Goal: Task Accomplishment & Management: Manage account settings

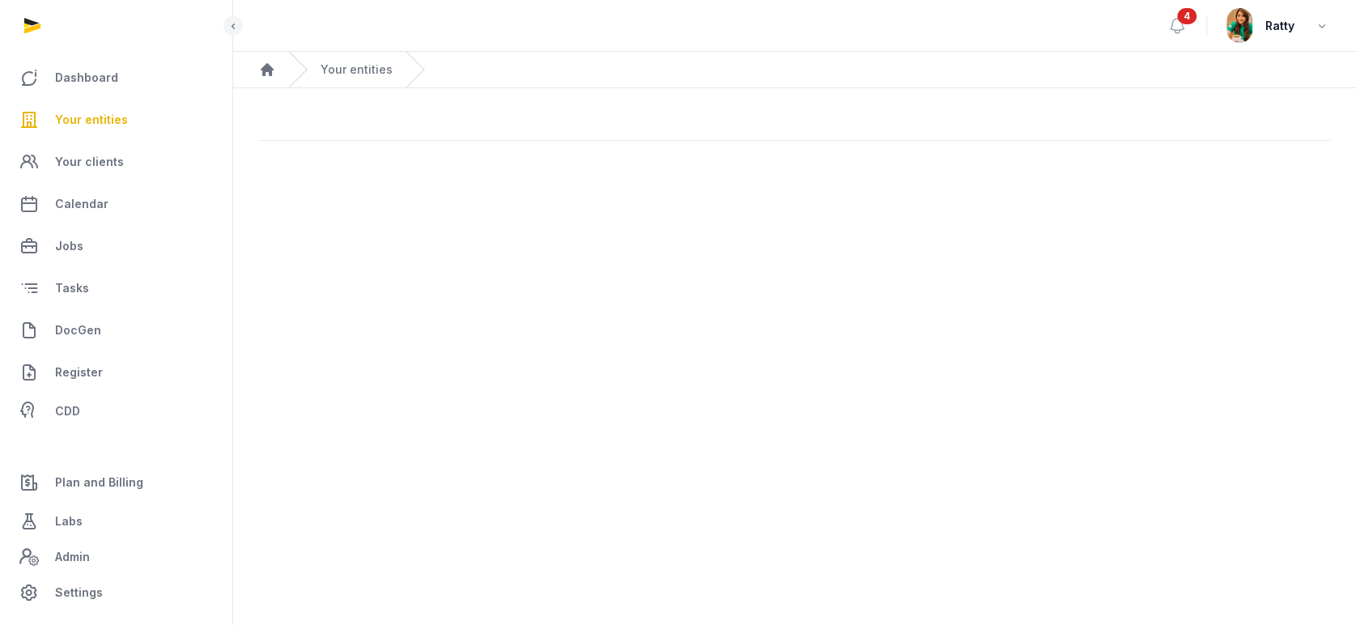
click at [120, 126] on span "Your entities" at bounding box center [91, 119] width 73 height 19
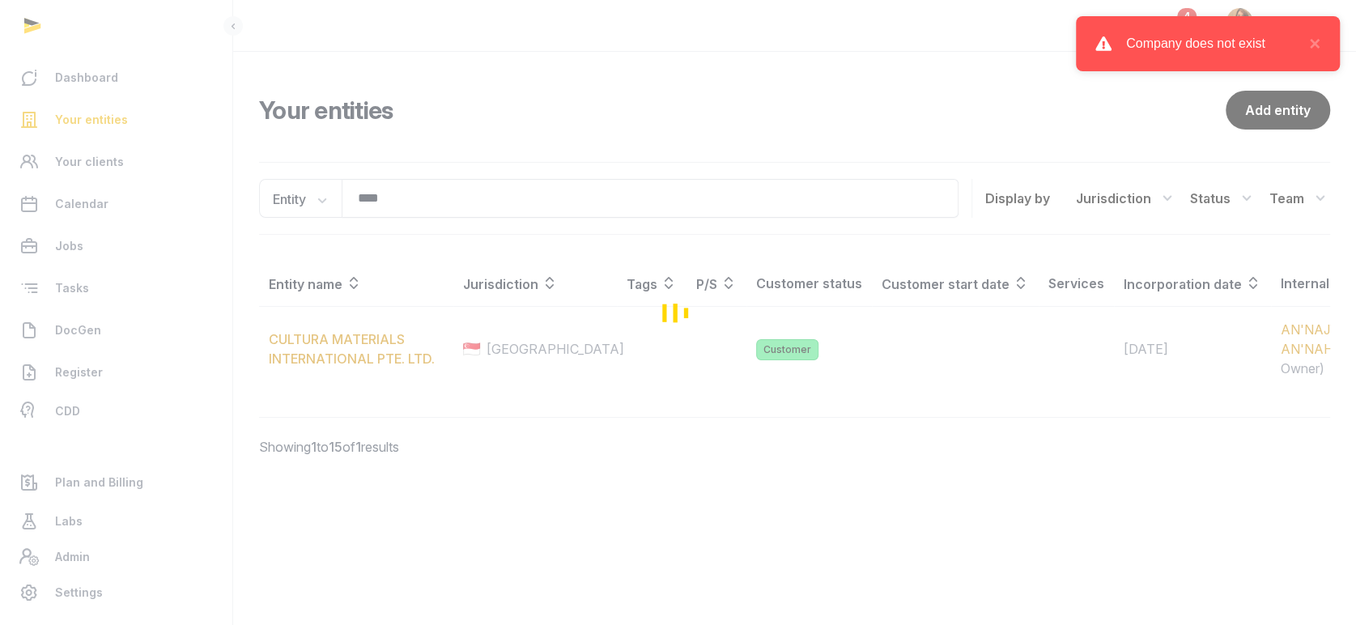
drag, startPoint x: 404, startPoint y: 201, endPoint x: 327, endPoint y: 203, distance: 77.0
click at [327, 203] on div "Loading" at bounding box center [678, 312] width 1356 height 625
click at [405, 199] on div "Loading" at bounding box center [678, 312] width 1356 height 625
click at [496, 120] on div "Loading" at bounding box center [678, 312] width 1356 height 625
click at [402, 204] on div "Loading" at bounding box center [678, 312] width 1356 height 625
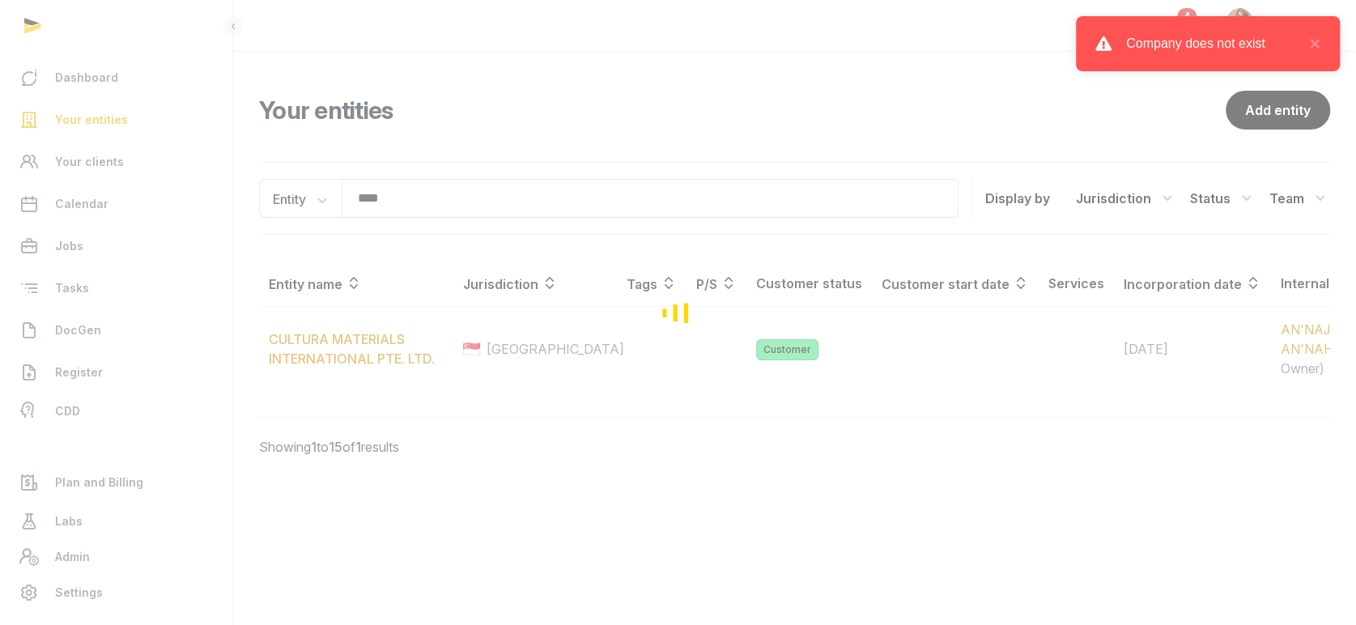
click at [402, 204] on div "Loading" at bounding box center [678, 312] width 1356 height 625
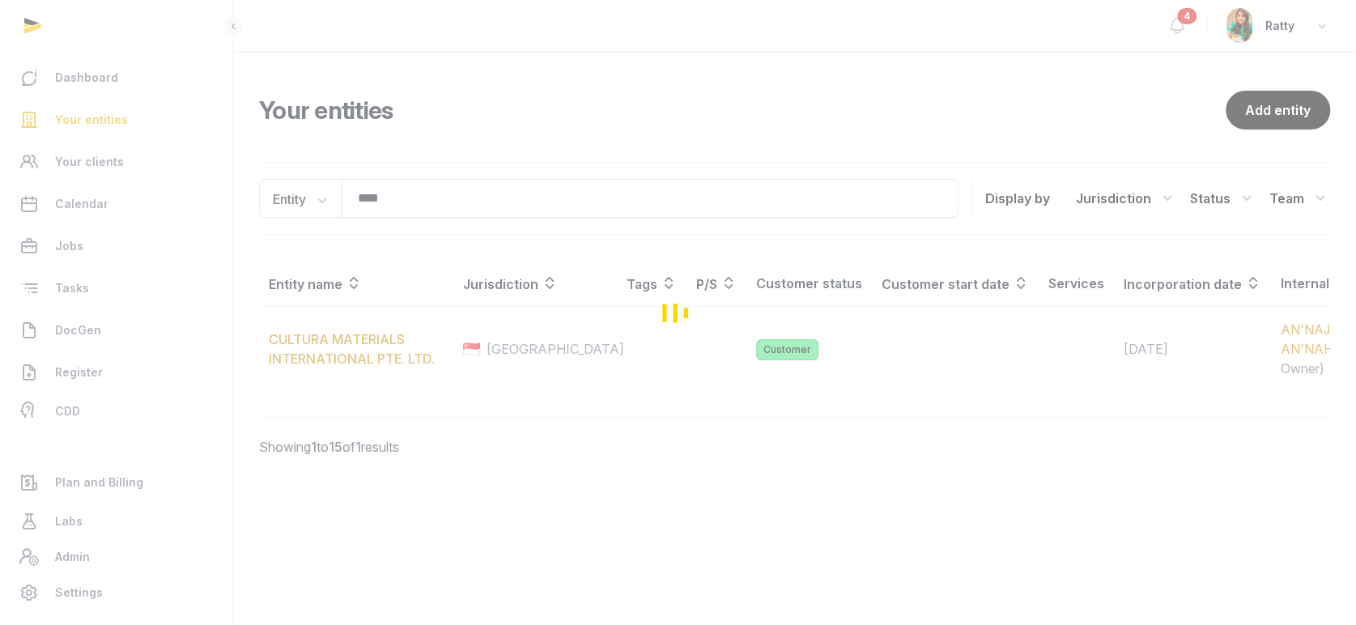
click at [402, 202] on div "Loading" at bounding box center [678, 312] width 1356 height 625
click at [400, 197] on div "Loading" at bounding box center [678, 312] width 1356 height 625
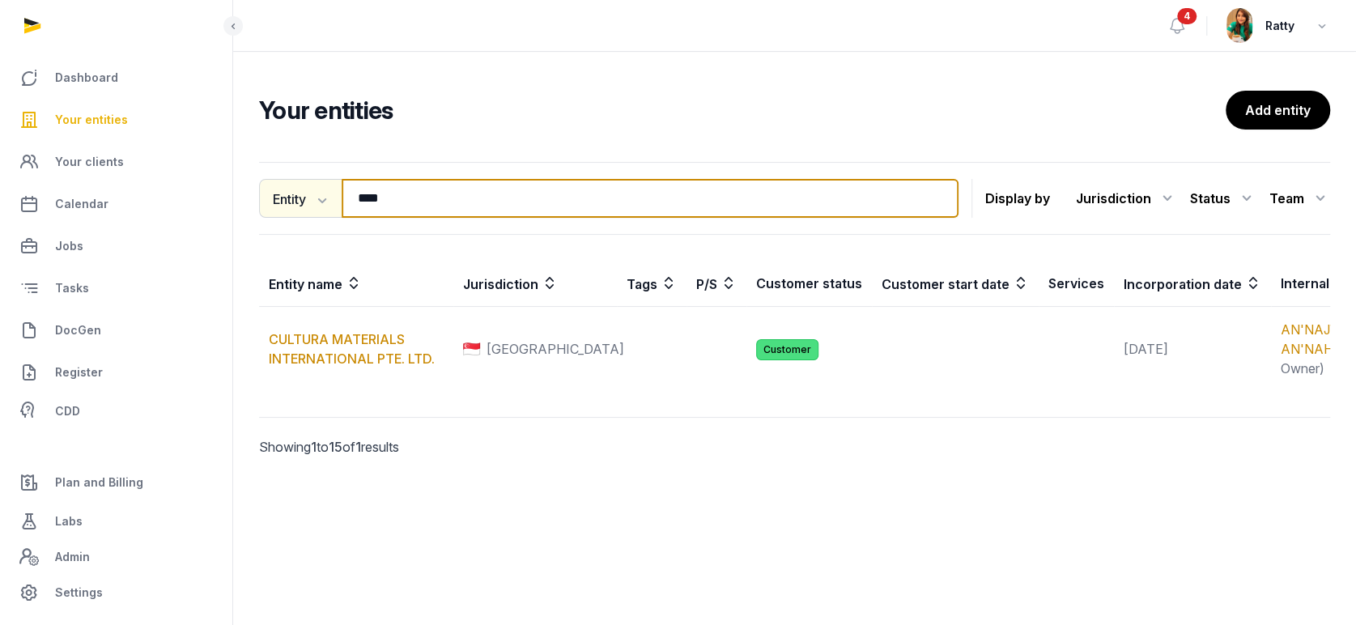
drag, startPoint x: 391, startPoint y: 196, endPoint x: 281, endPoint y: 192, distance: 110.2
click at [281, 192] on div "Entity Entity People Tags Services **** Search" at bounding box center [609, 198] width 700 height 39
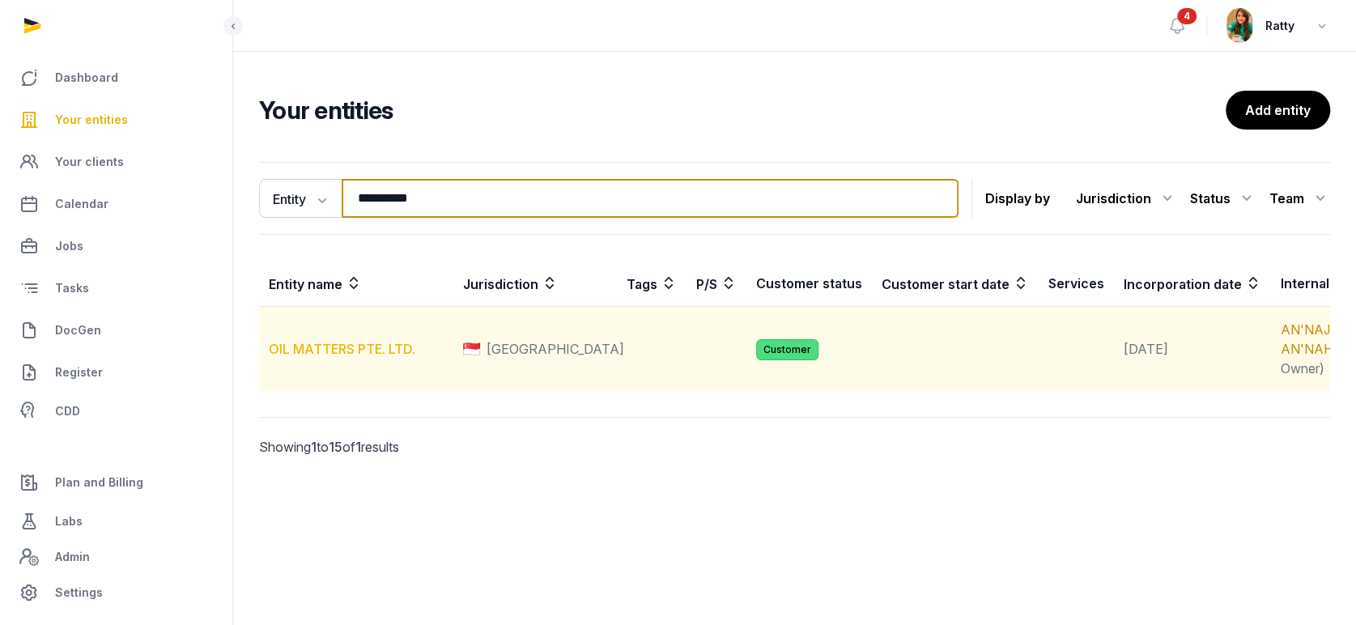
type input "**********"
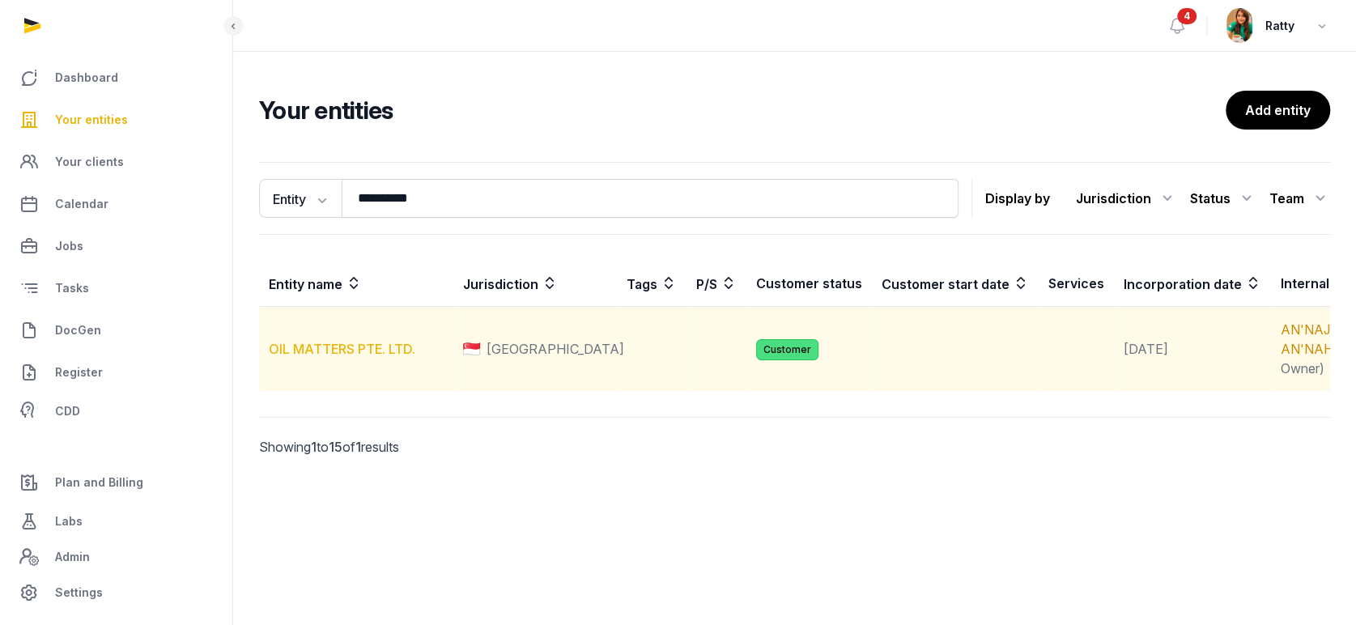
click at [360, 357] on link "OIL MATTERS PTE. LTD." at bounding box center [342, 349] width 147 height 16
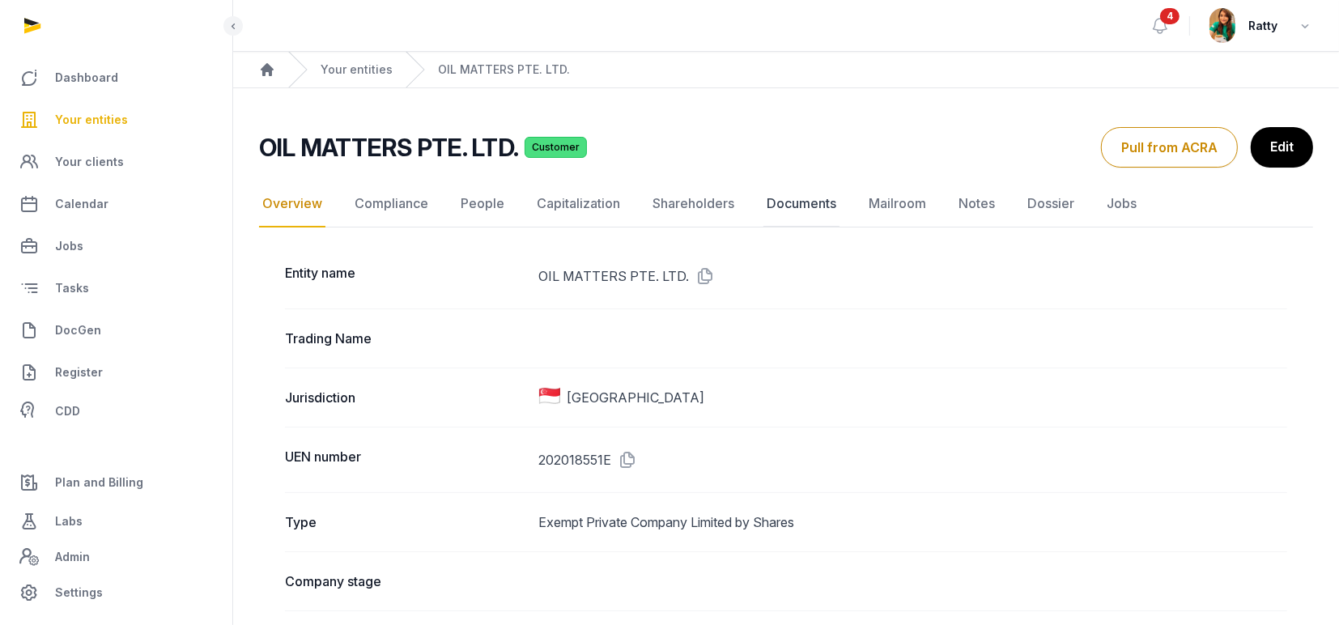
click at [777, 200] on link "Documents" at bounding box center [802, 204] width 76 height 47
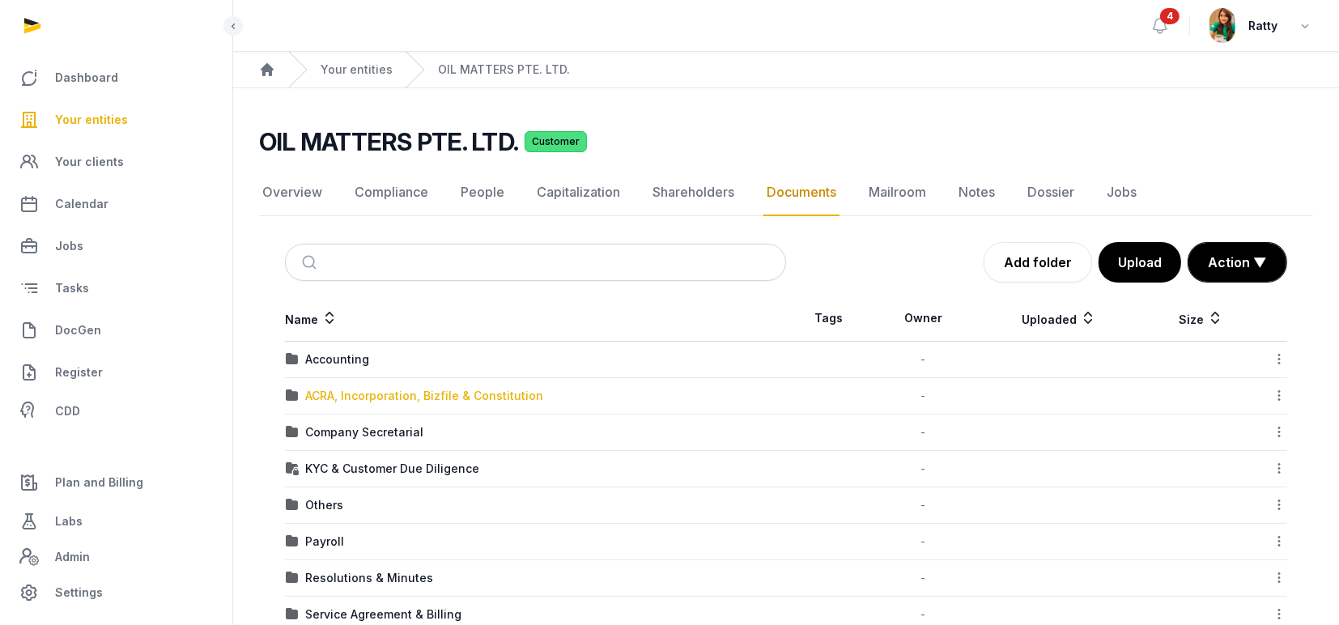
click at [350, 395] on div "ACRA, Incorporation, Bizfile & Constitution" at bounding box center [424, 396] width 238 height 16
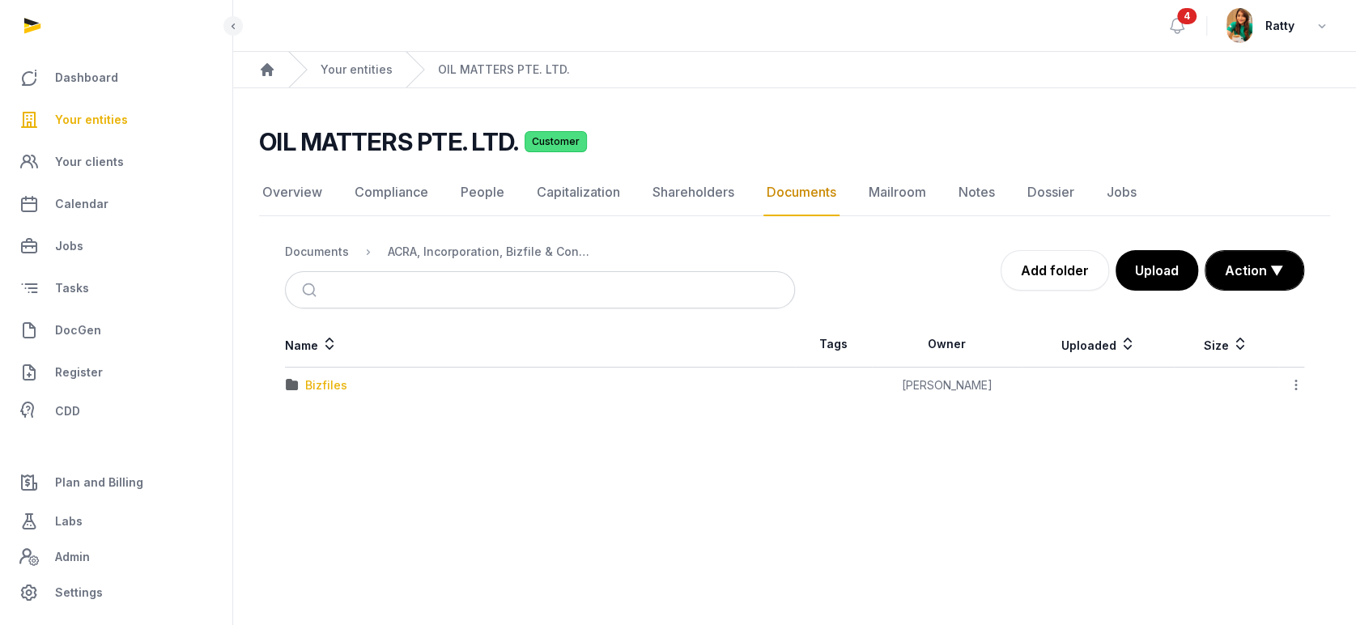
click at [323, 384] on div "Bizfiles" at bounding box center [326, 385] width 42 height 16
click at [329, 253] on div "Documents" at bounding box center [317, 252] width 64 height 16
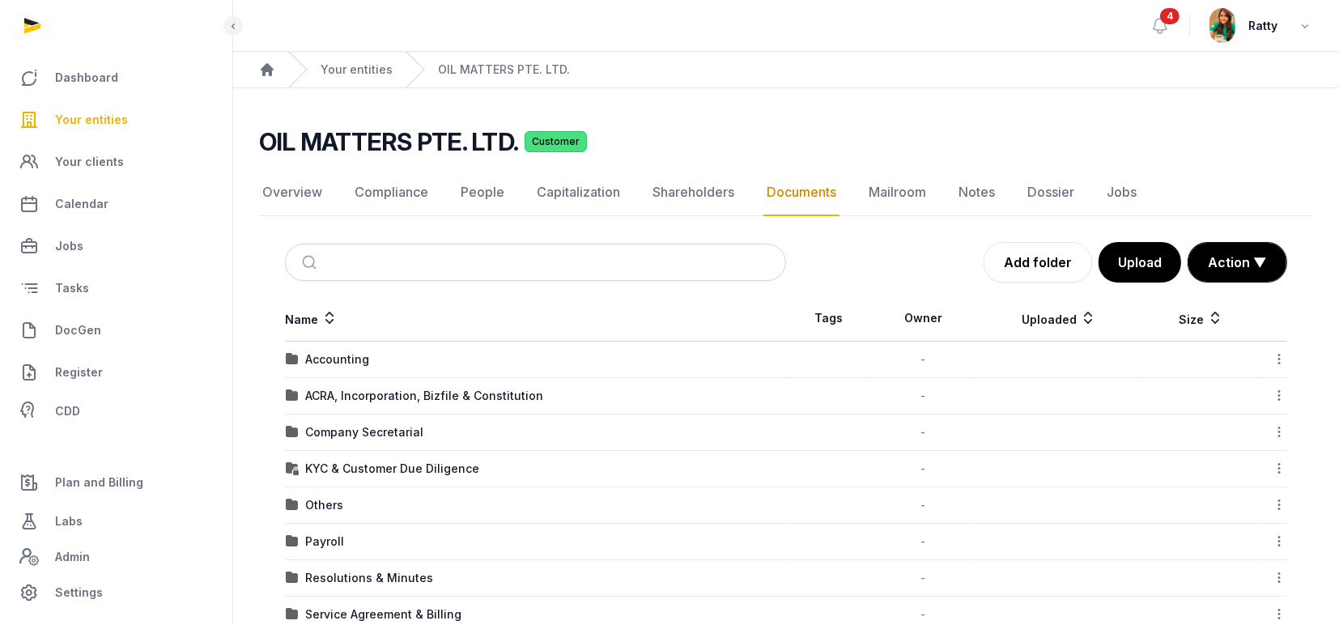
scroll to position [108, 0]
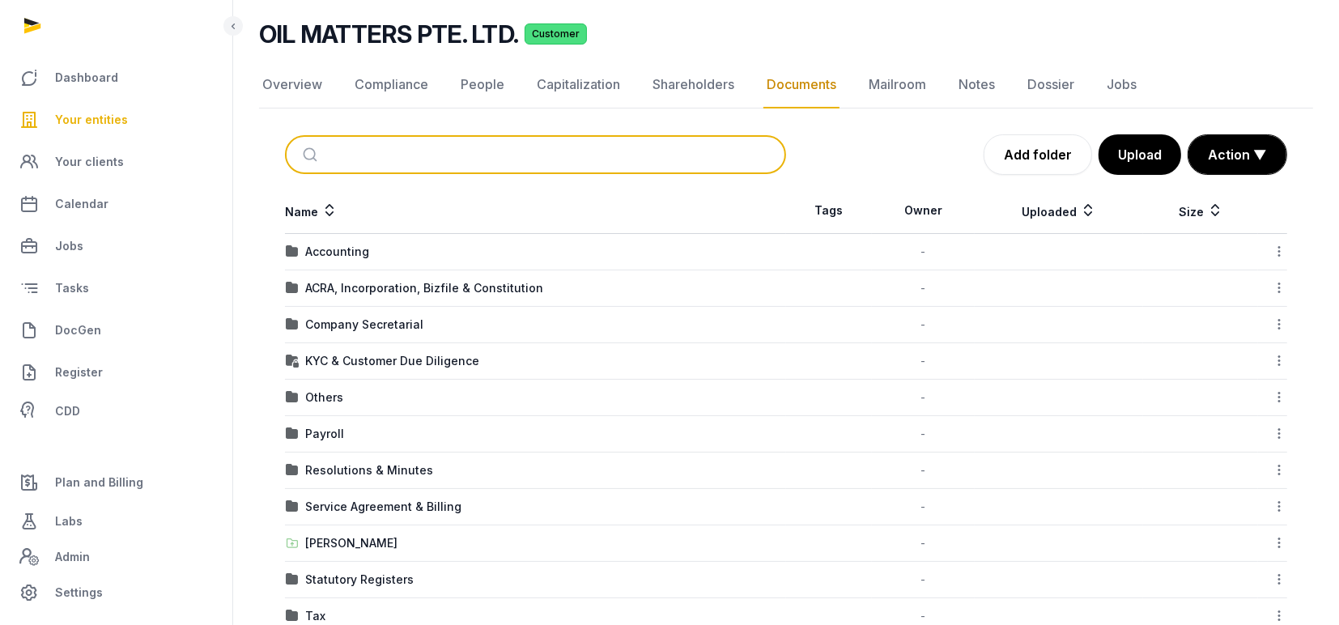
click at [359, 156] on input "search" at bounding box center [554, 155] width 447 height 36
type input "*****"
drag, startPoint x: 420, startPoint y: 159, endPoint x: 256, endPoint y: 159, distance: 164.4
click at [257, 159] on div "OIL MATTERS PTE. LTD. Customer Documents Overview Compliance People Capitalizat…" at bounding box center [786, 326] width 1106 height 615
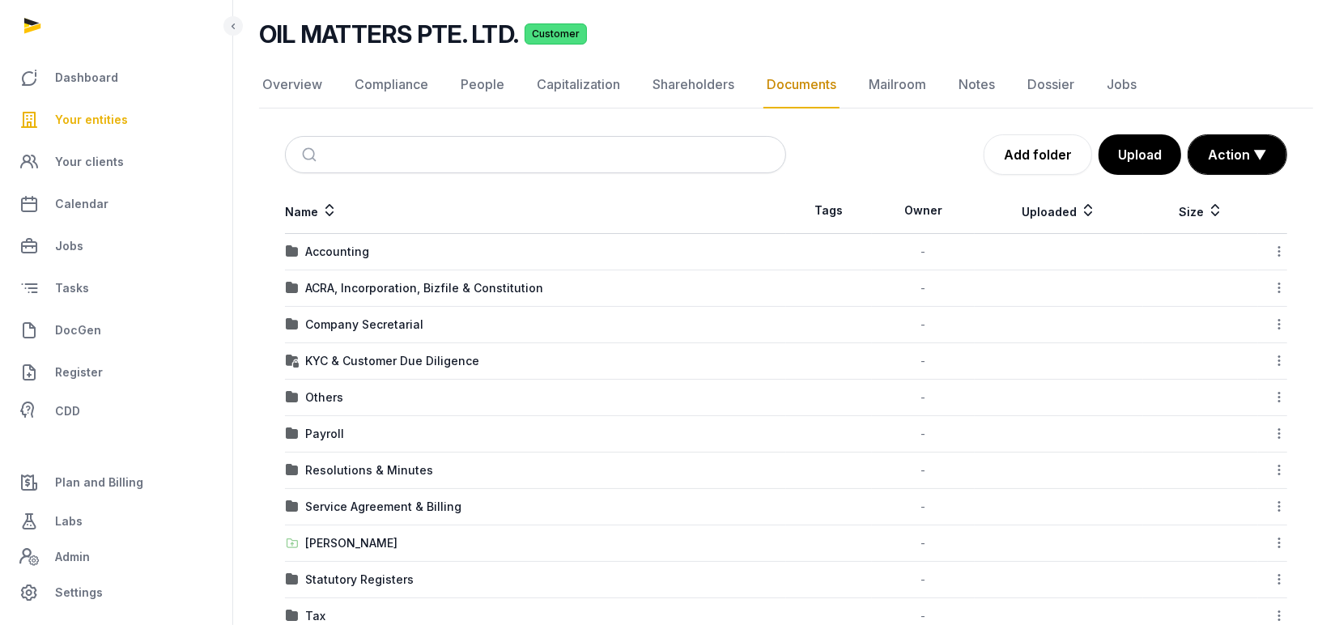
click at [903, 147] on div "Add folder Upload Action ▼ Start select Move Delete" at bounding box center [1036, 154] width 501 height 40
click at [87, 334] on span "DocGen" at bounding box center [78, 330] width 46 height 19
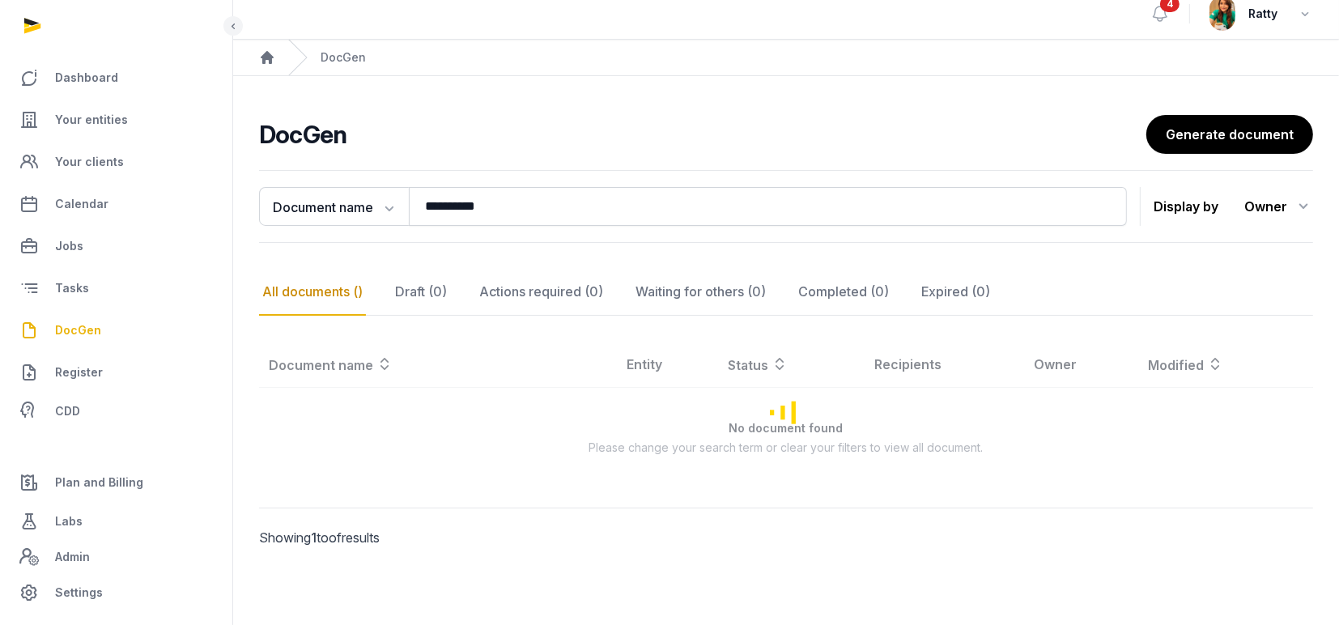
scroll to position [11, 0]
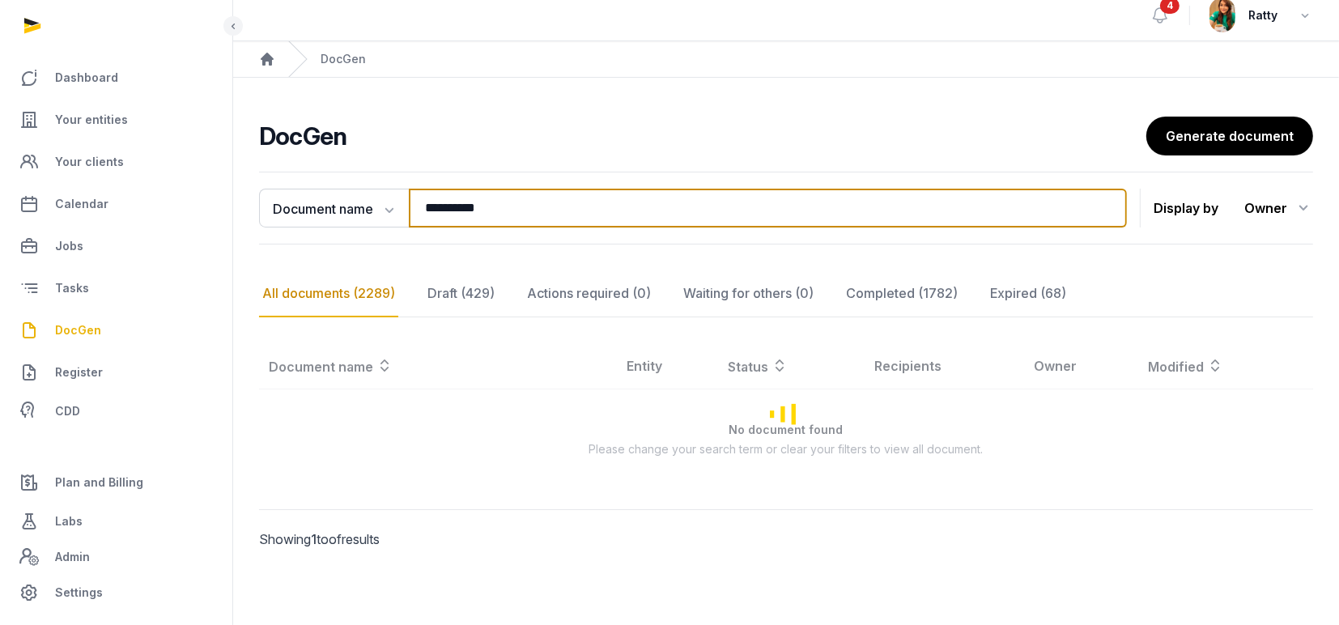
drag, startPoint x: 526, startPoint y: 207, endPoint x: 249, endPoint y: 191, distance: 277.4
click at [249, 191] on div "**********" at bounding box center [786, 383] width 1106 height 436
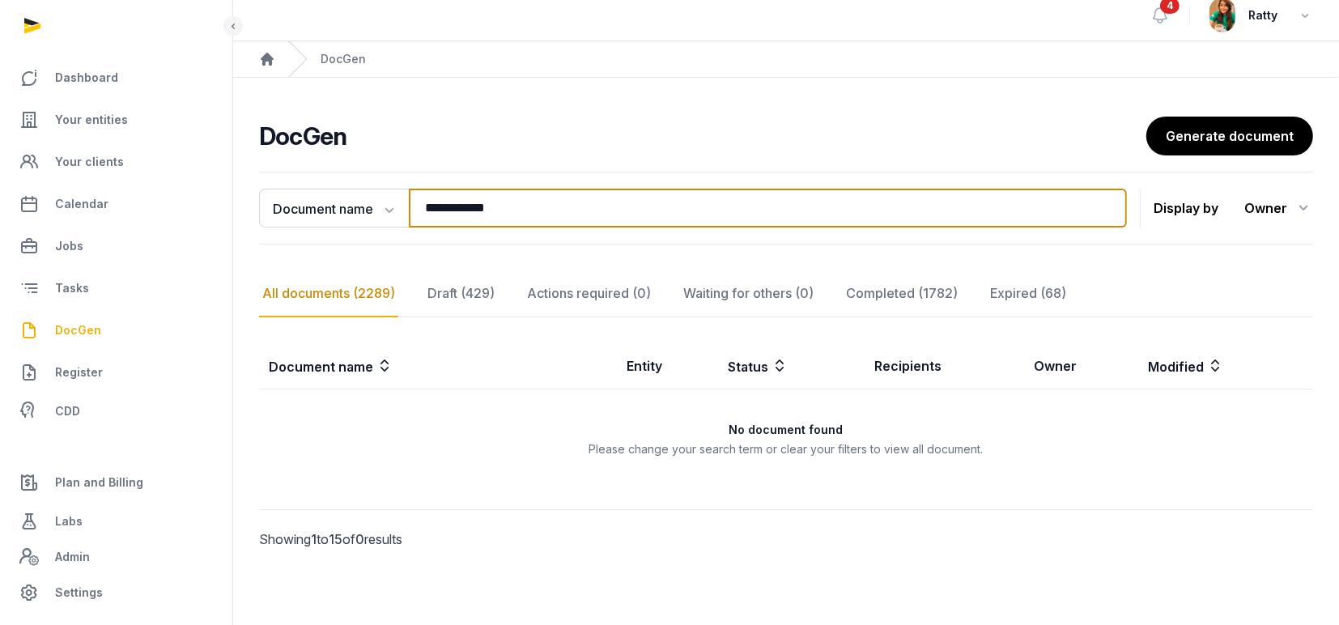
drag, startPoint x: 533, startPoint y: 204, endPoint x: 307, endPoint y: 175, distance: 227.8
click at [308, 176] on div "**********" at bounding box center [786, 208] width 1054 height 73
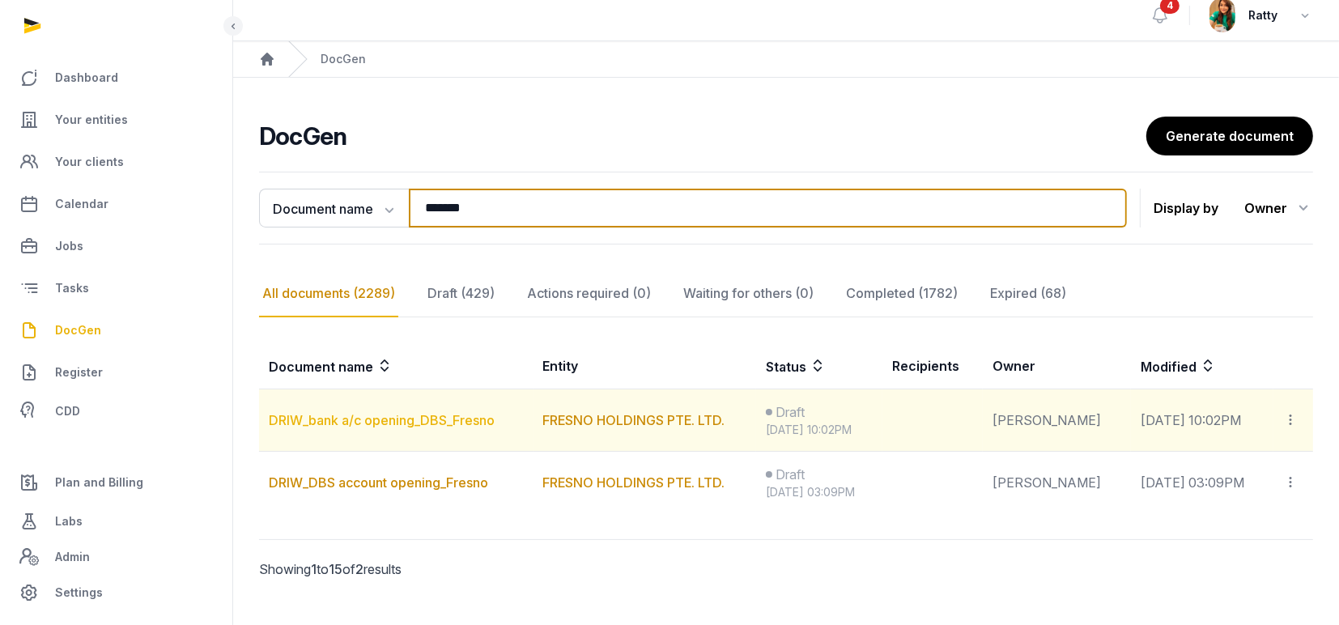
type input "*******"
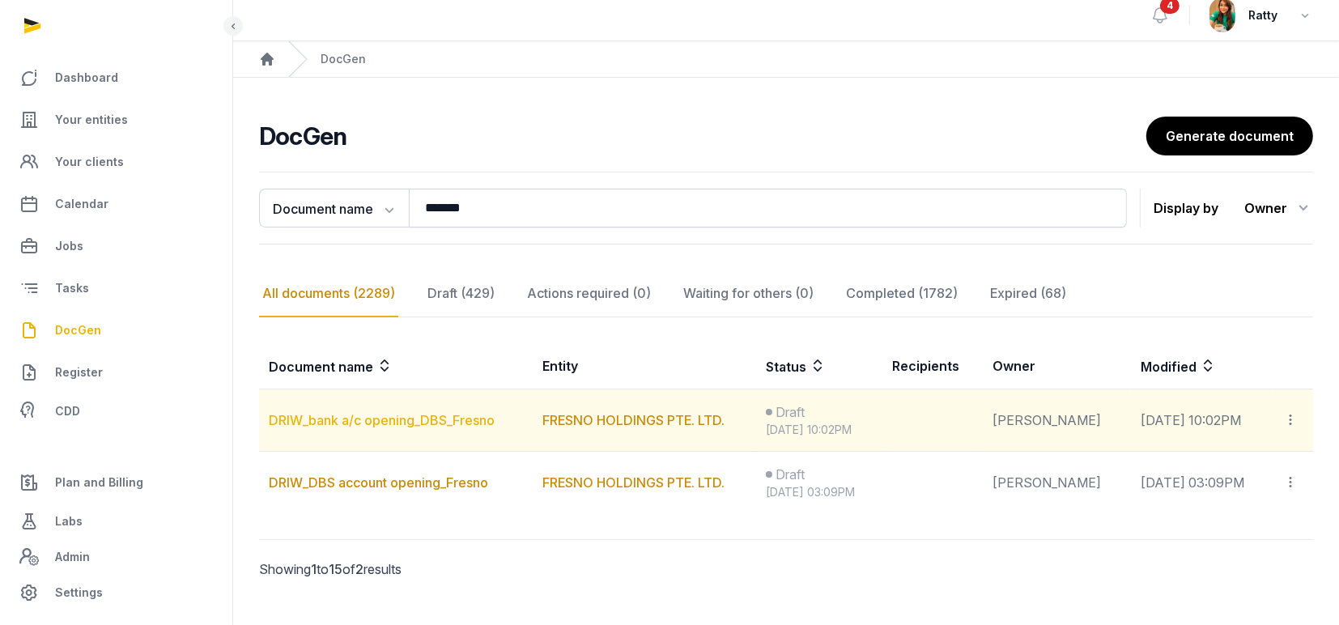
click at [366, 424] on link "DRIW_bank a/c opening_DBS_Fresno" at bounding box center [382, 420] width 226 height 16
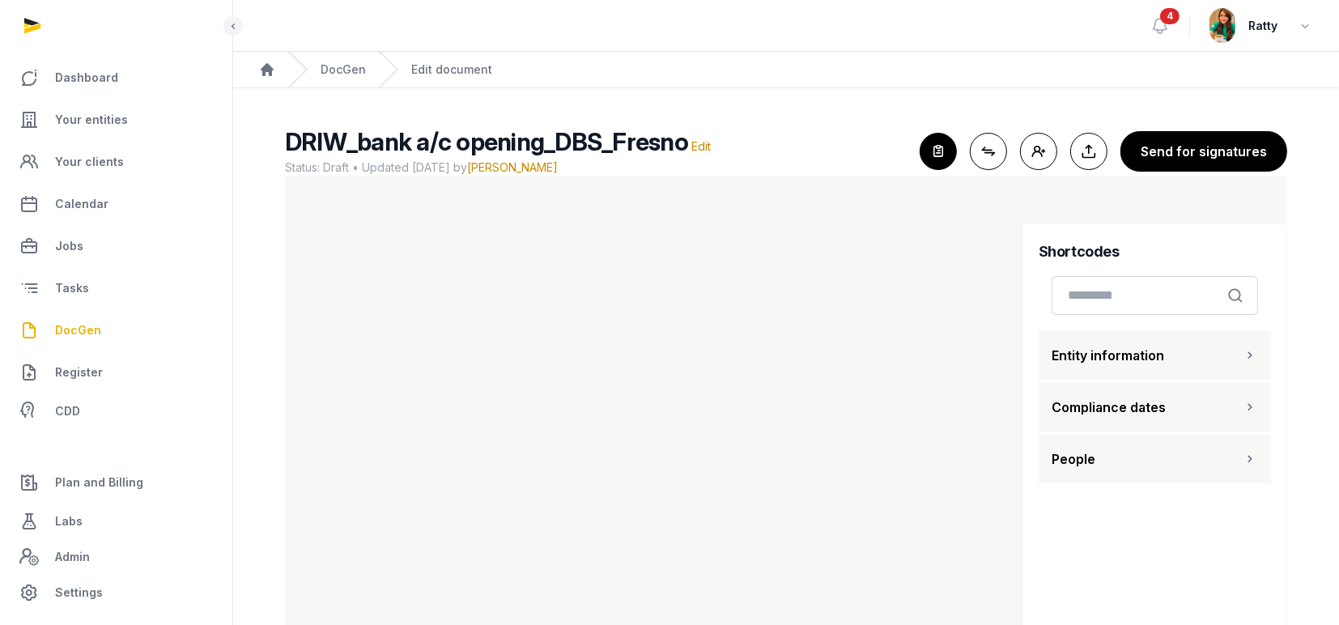
click at [65, 330] on span "DocGen" at bounding box center [78, 330] width 46 height 19
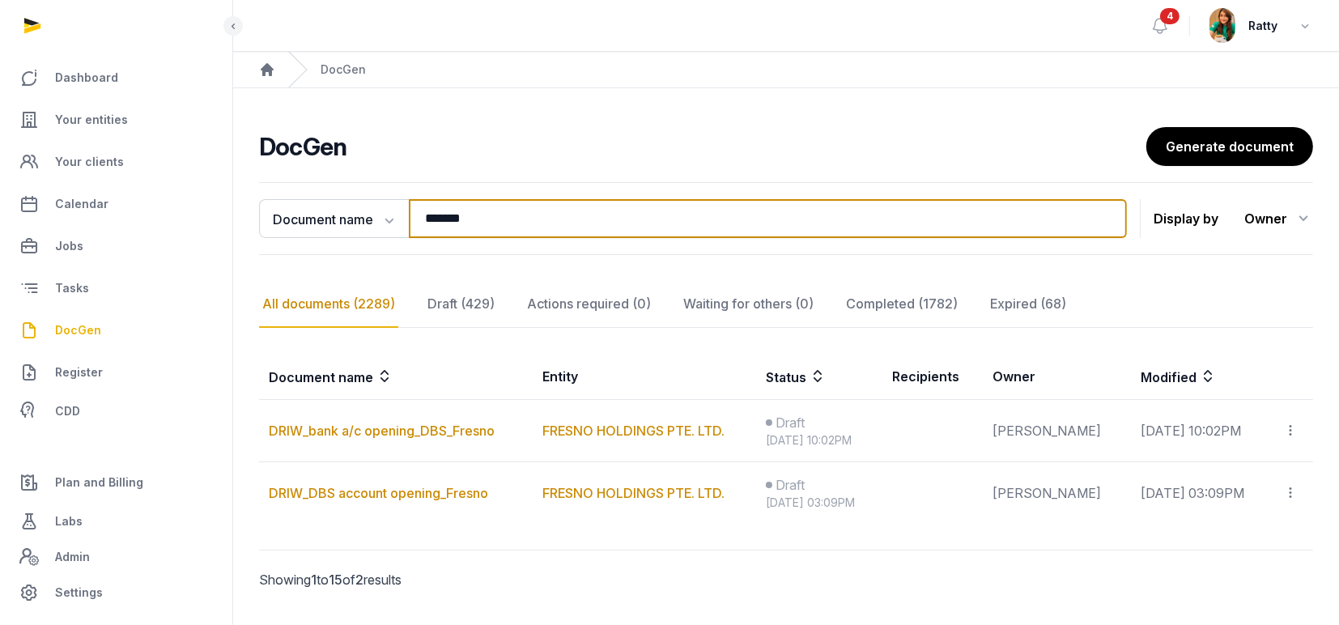
drag, startPoint x: 498, startPoint y: 220, endPoint x: 260, endPoint y: 198, distance: 239.2
click at [260, 198] on div "Document name Document name Entity Recipient ******* Search Display by Owner Al…" at bounding box center [786, 218] width 1054 height 73
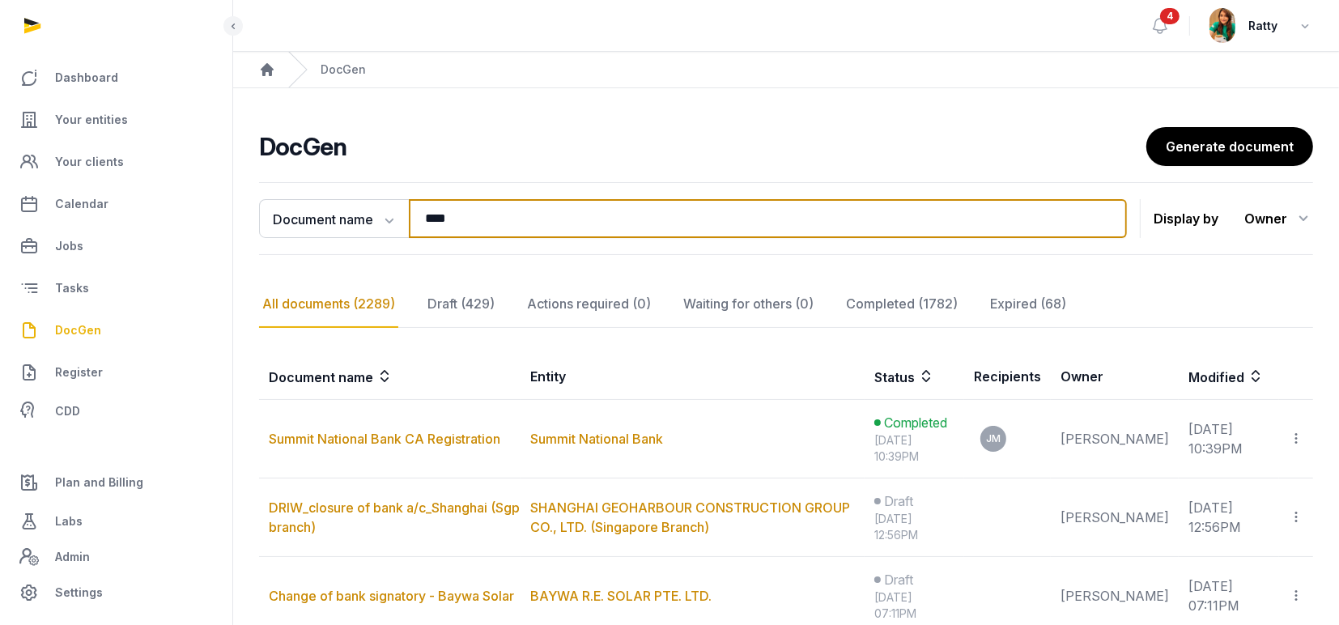
type input "****"
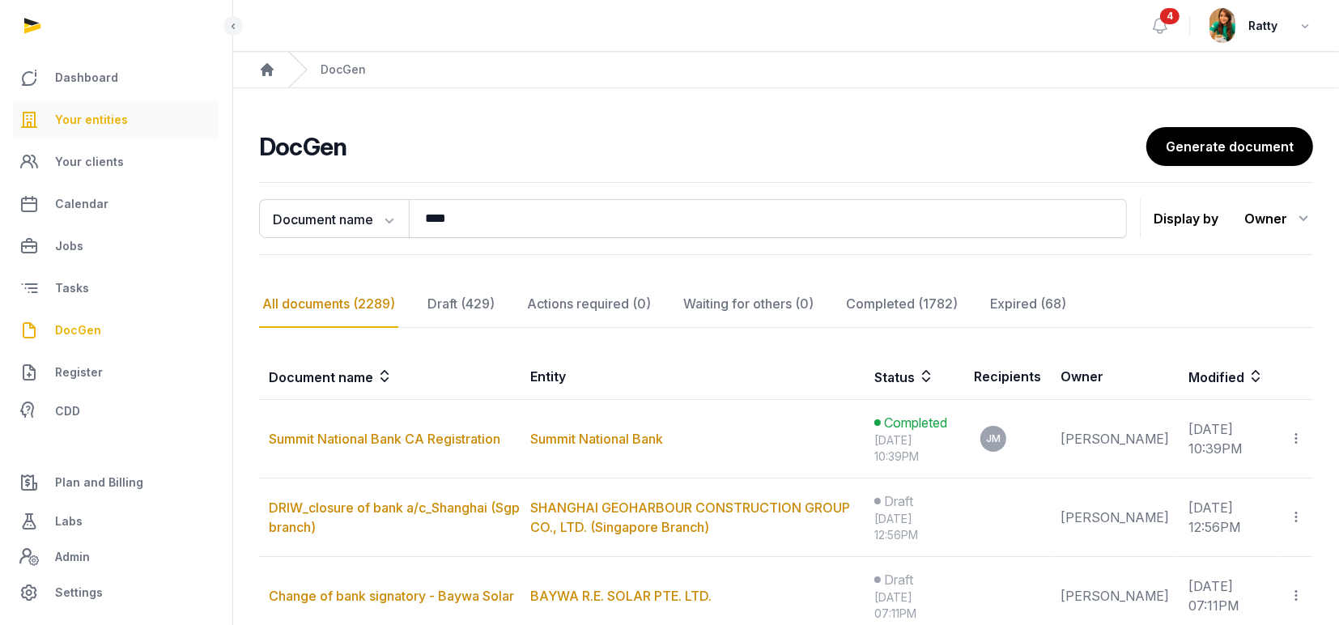
click at [111, 117] on span "Your entities" at bounding box center [91, 119] width 73 height 19
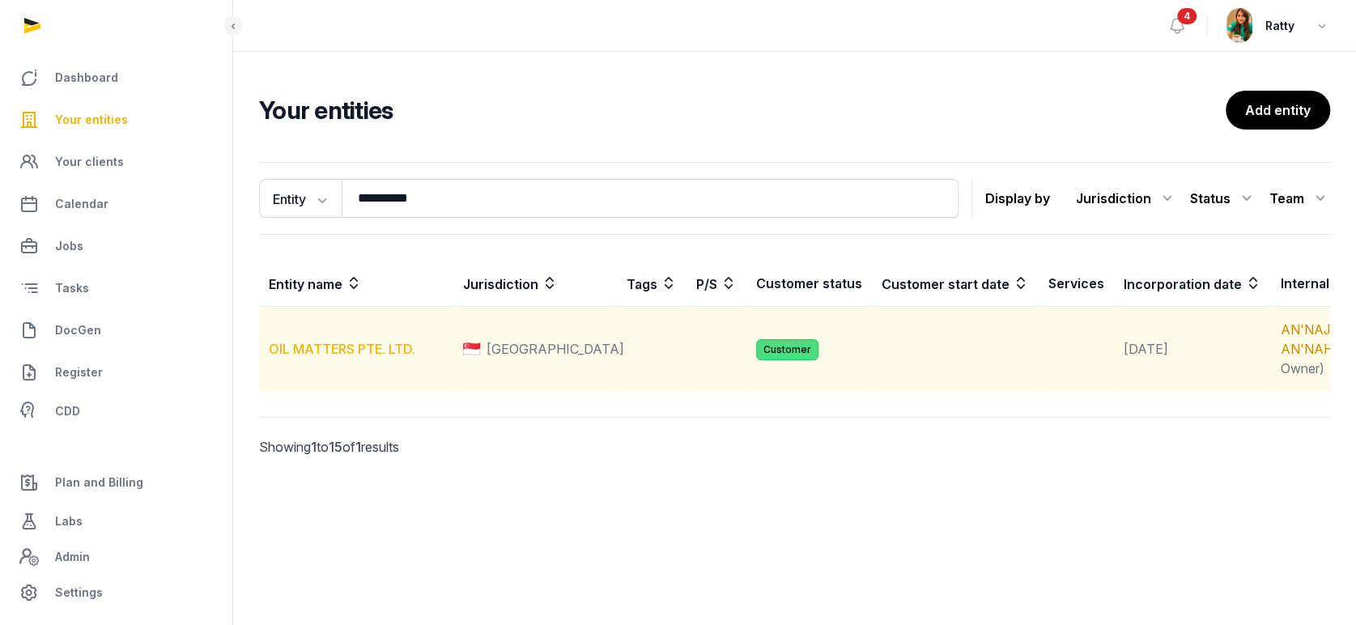
click at [372, 357] on link "OIL MATTERS PTE. LTD." at bounding box center [342, 349] width 147 height 16
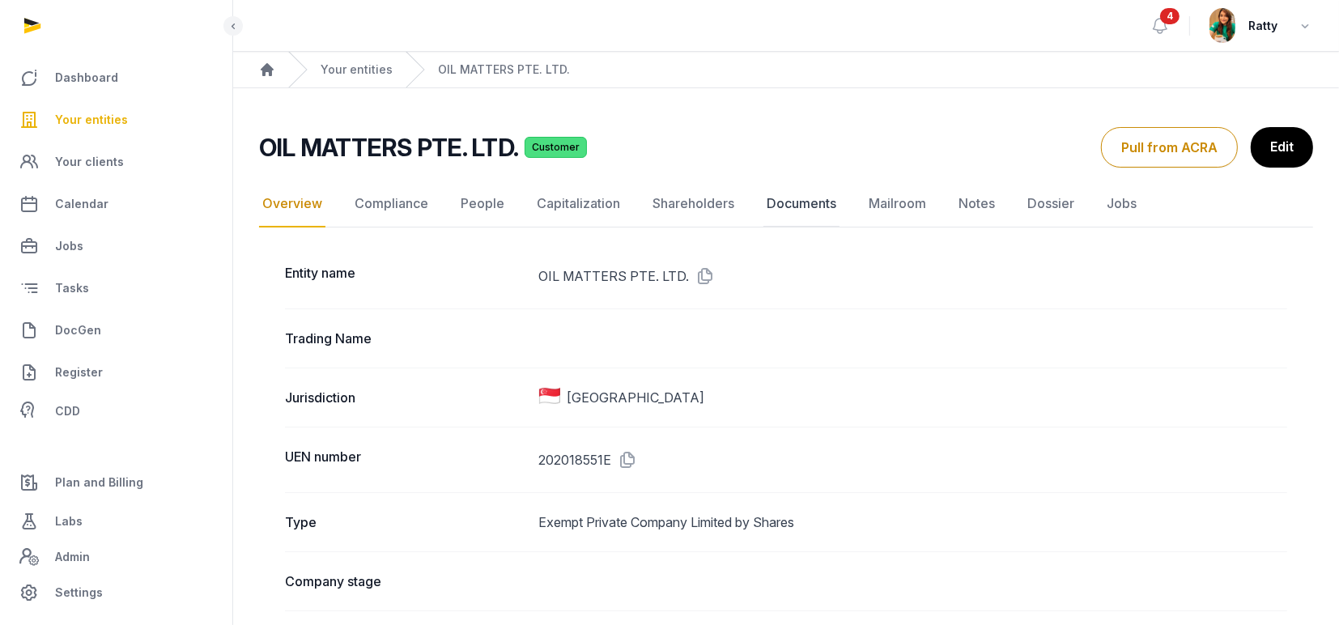
click at [815, 218] on link "Documents" at bounding box center [802, 204] width 76 height 47
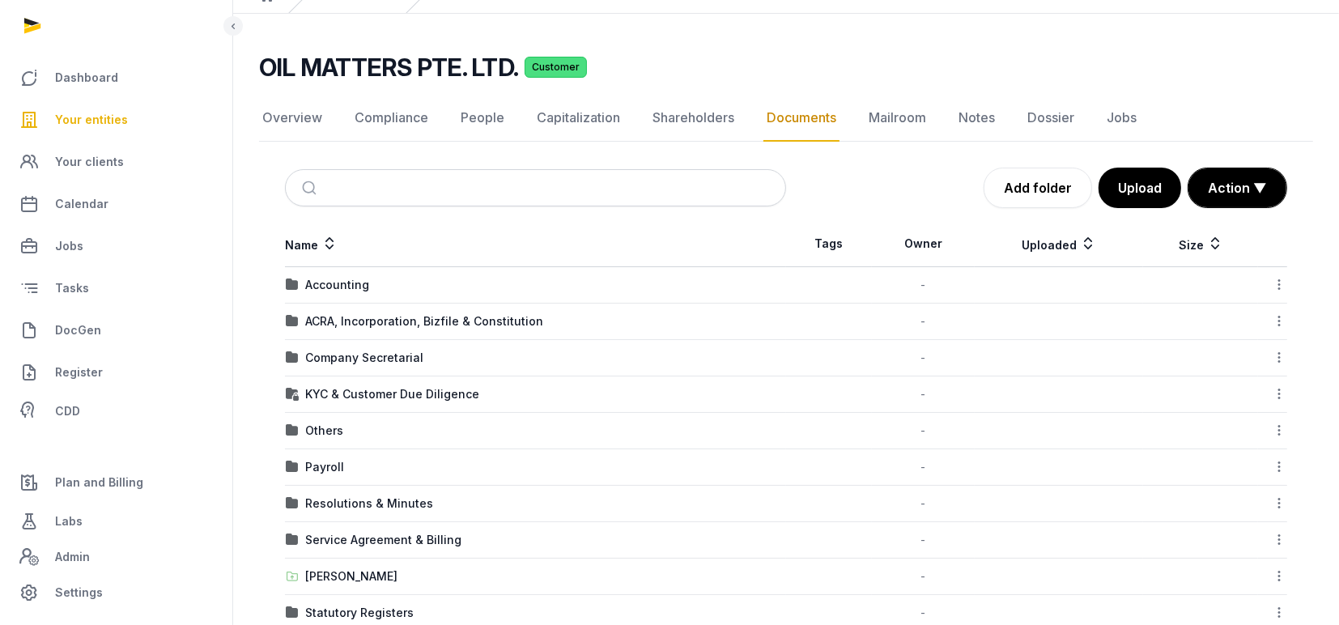
scroll to position [108, 0]
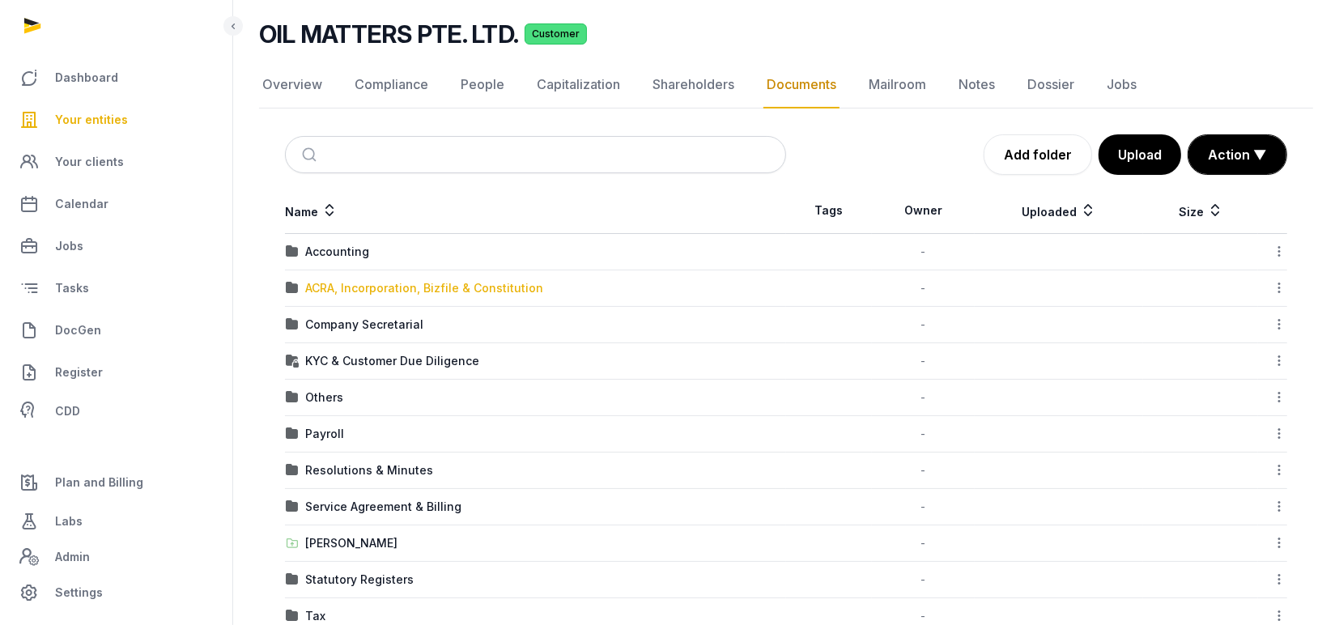
click at [366, 287] on div "ACRA, Incorporation, Bizfile & Constitution" at bounding box center [424, 288] width 238 height 16
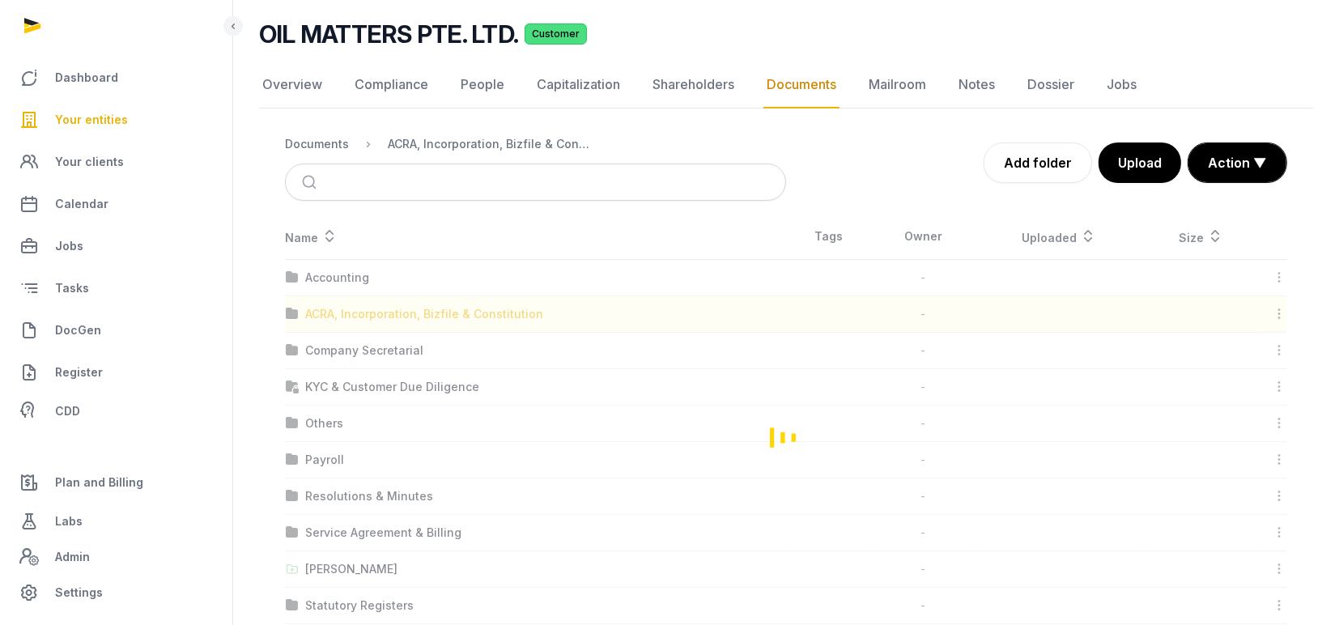
scroll to position [0, 0]
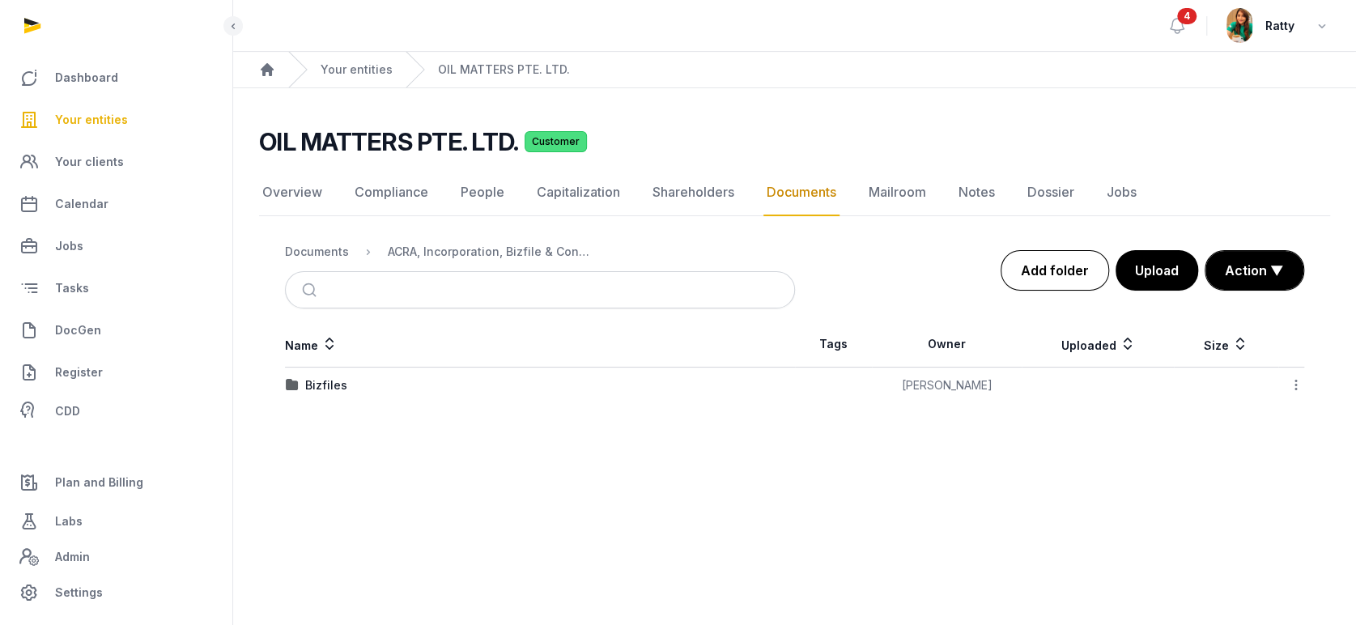
click at [1054, 256] on link "Add folder" at bounding box center [1055, 270] width 109 height 40
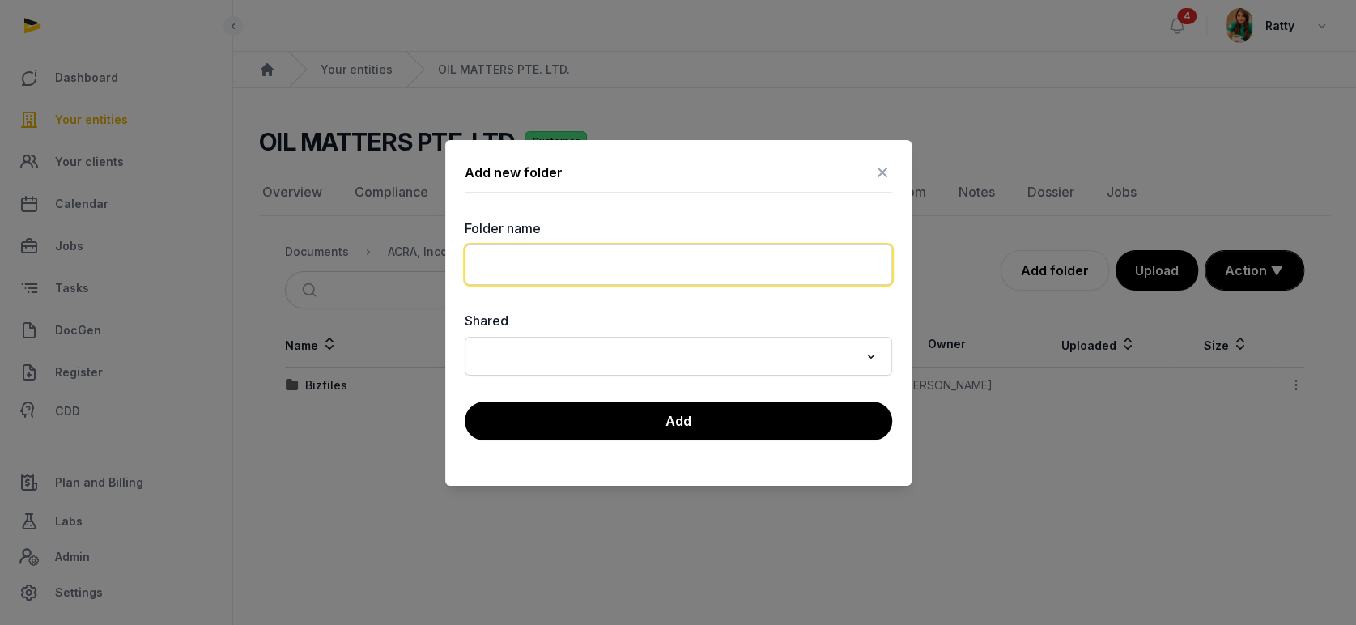
click at [693, 270] on input "text" at bounding box center [679, 265] width 428 height 40
drag, startPoint x: 501, startPoint y: 270, endPoint x: 737, endPoint y: 505, distance: 333.3
drag, startPoint x: 737, startPoint y: 505, endPoint x: 519, endPoint y: 267, distance: 322.7
type input "**********"
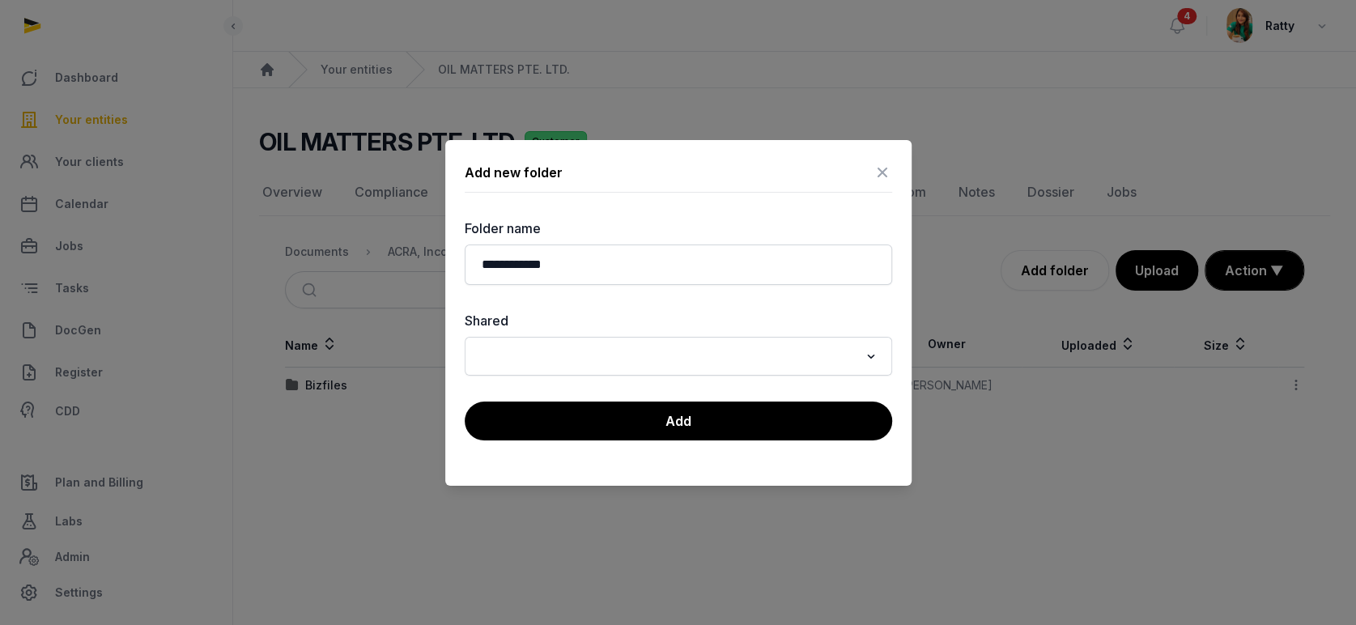
click at [657, 224] on label "Folder name" at bounding box center [679, 228] width 428 height 19
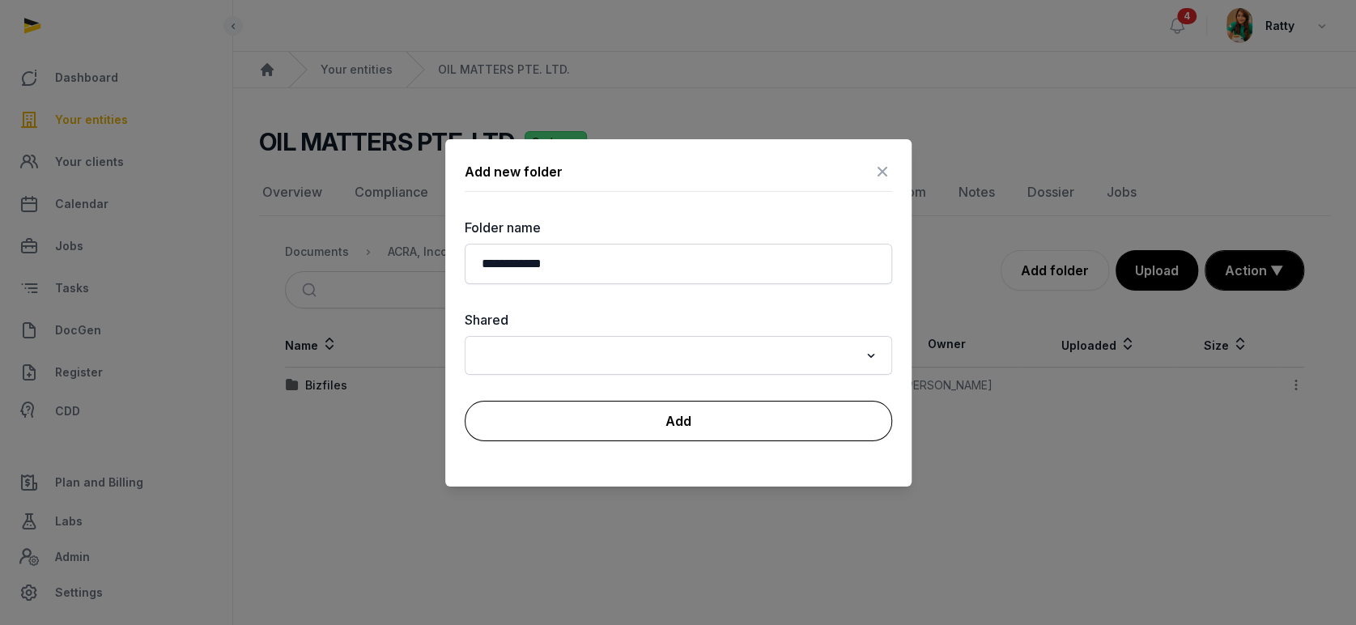
click at [666, 420] on button "Add" at bounding box center [679, 421] width 428 height 40
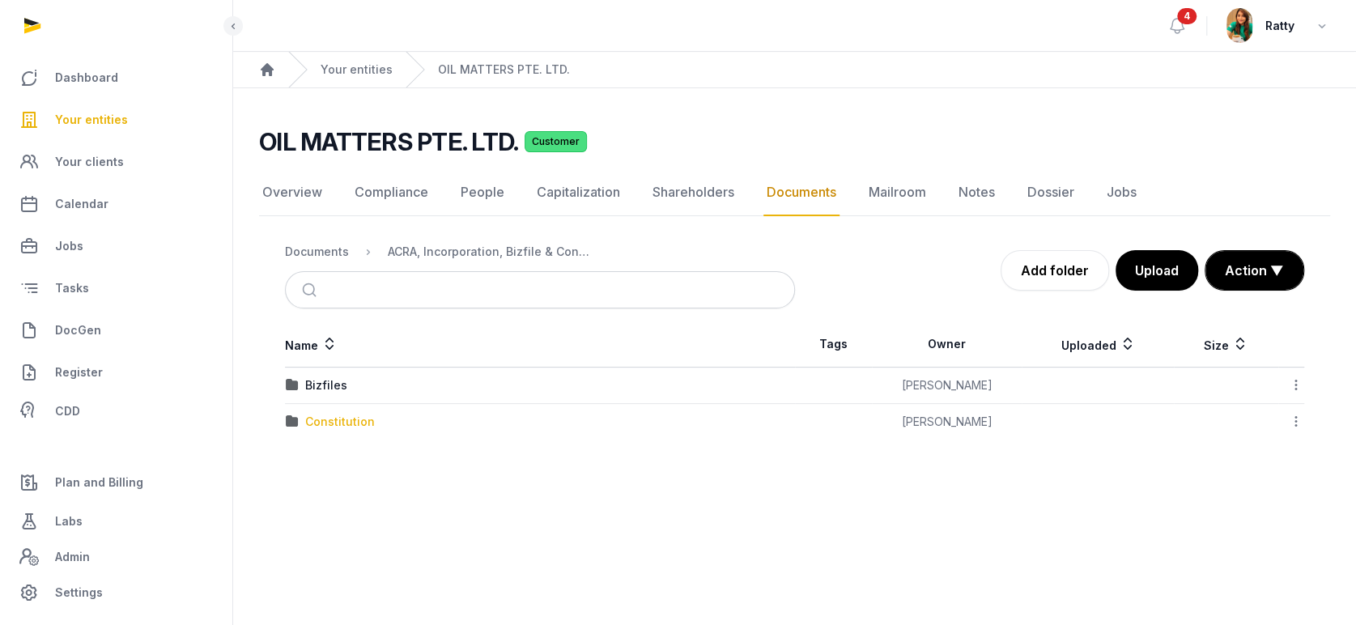
click at [342, 418] on div "Constitution" at bounding box center [340, 422] width 70 height 16
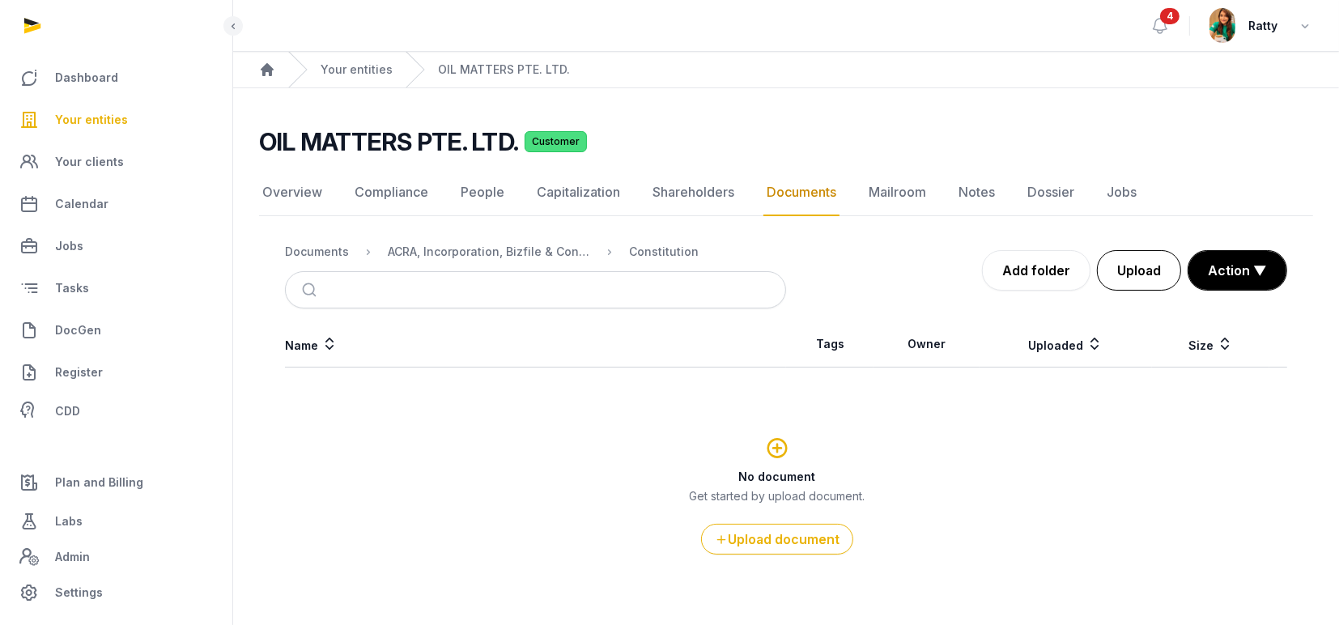
click at [1135, 260] on button "Upload" at bounding box center [1139, 270] width 84 height 40
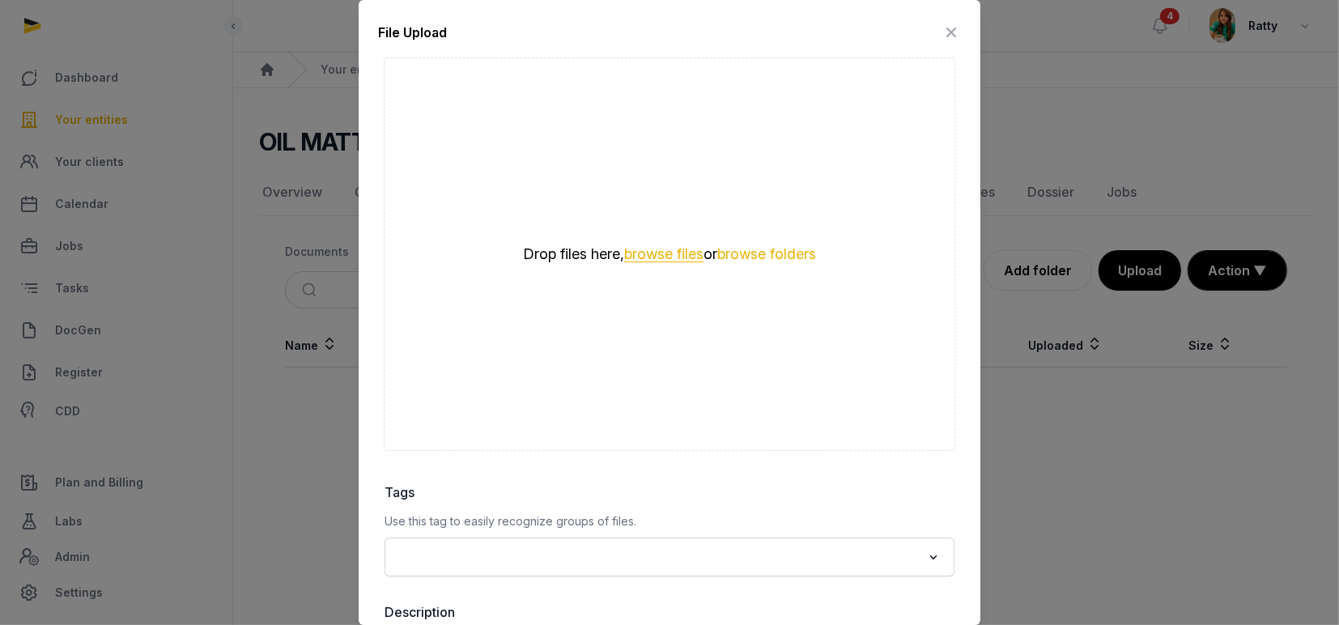
click at [658, 253] on button "browse files" at bounding box center [663, 254] width 79 height 15
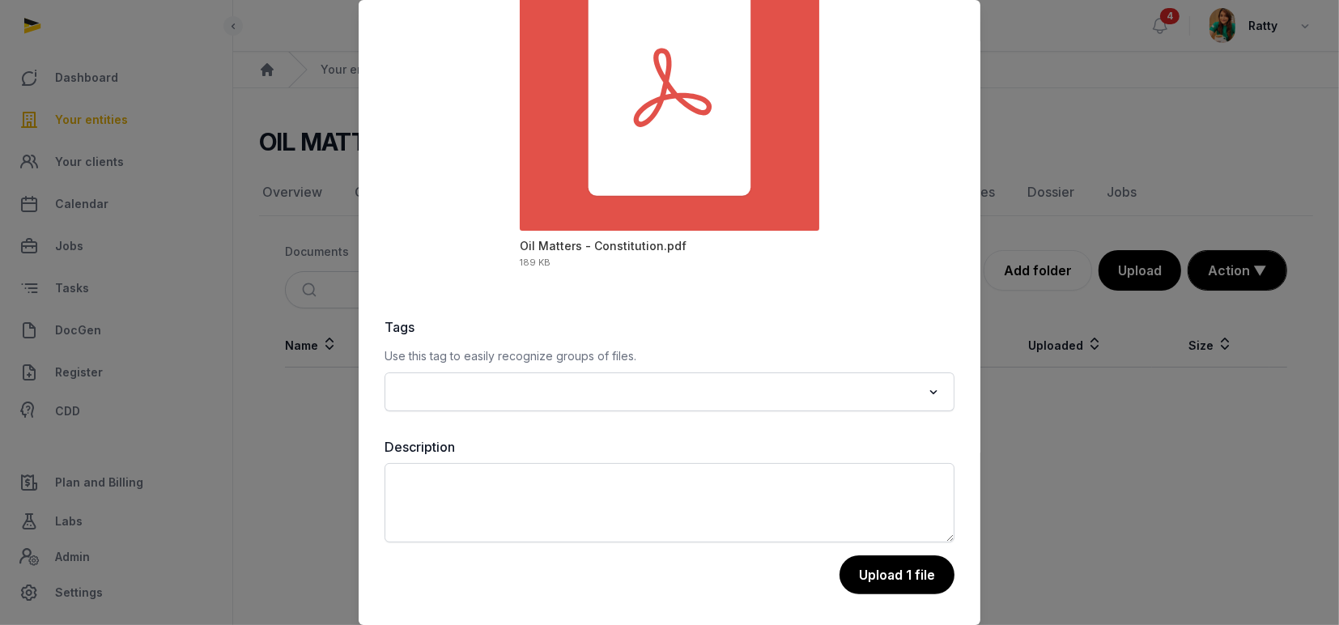
scroll to position [166, 0]
click at [894, 571] on button "Upload 1 file" at bounding box center [896, 575] width 117 height 40
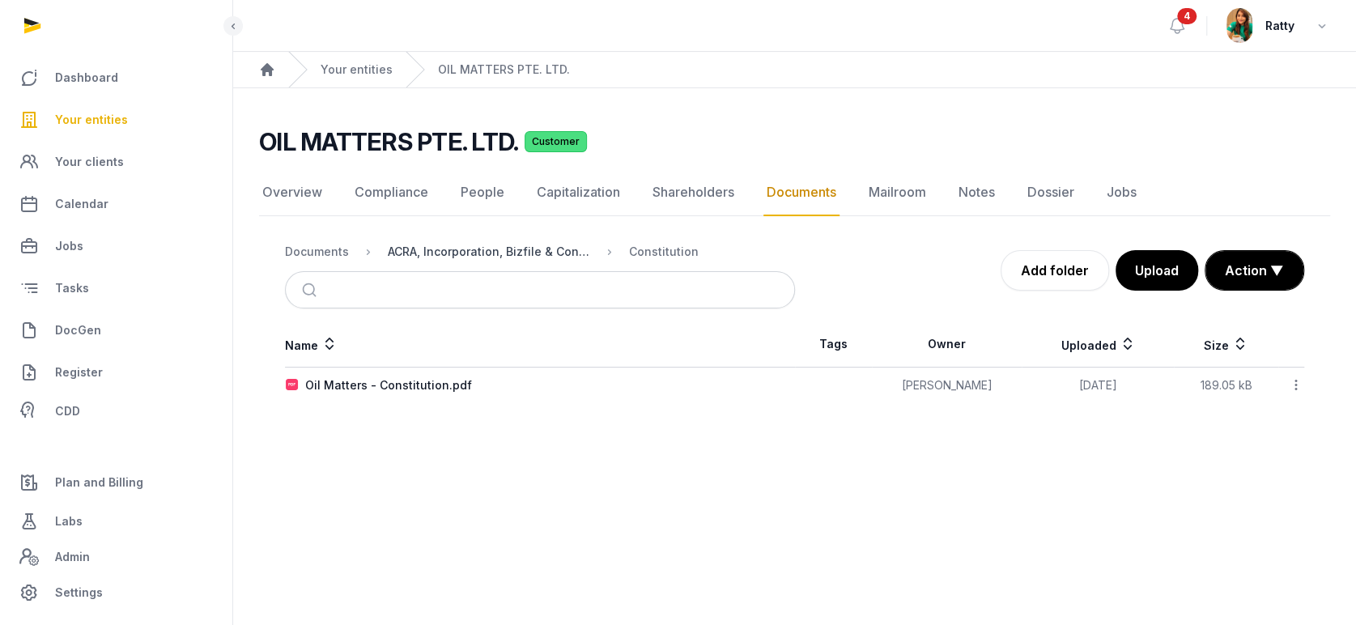
click at [473, 248] on div "ACRA, Incorporation, Bizfile & Constitution" at bounding box center [489, 252] width 202 height 16
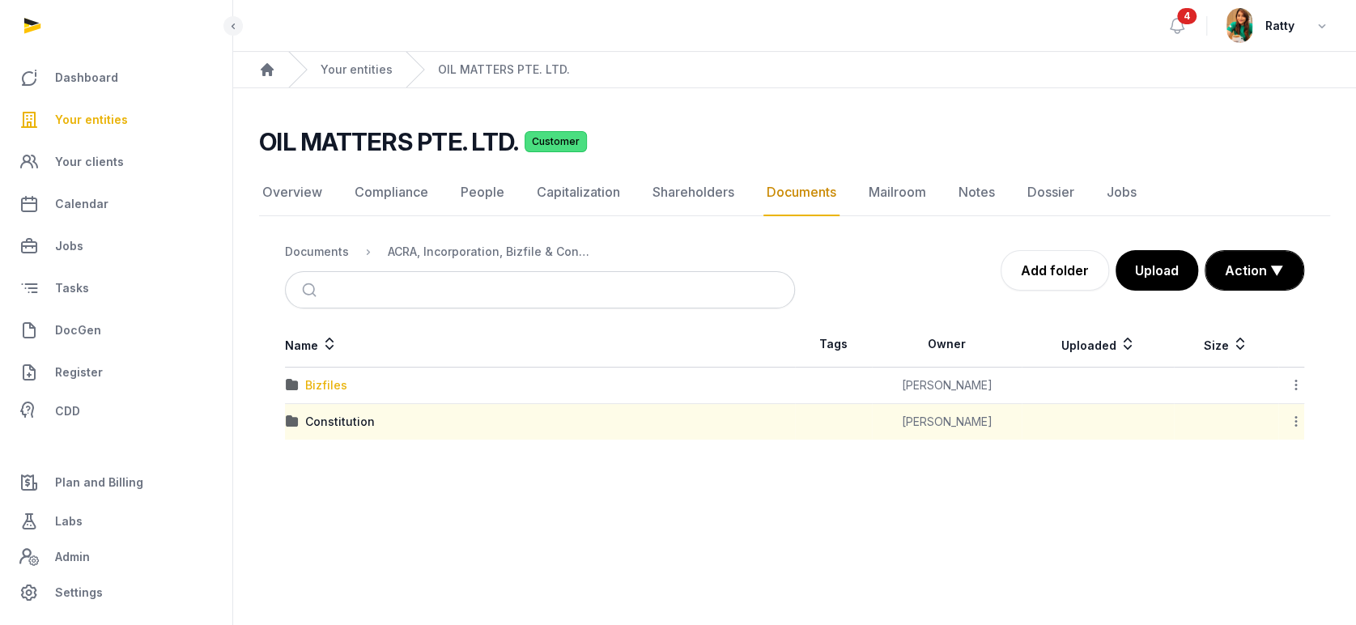
click at [311, 379] on div "Bizfiles" at bounding box center [326, 385] width 42 height 16
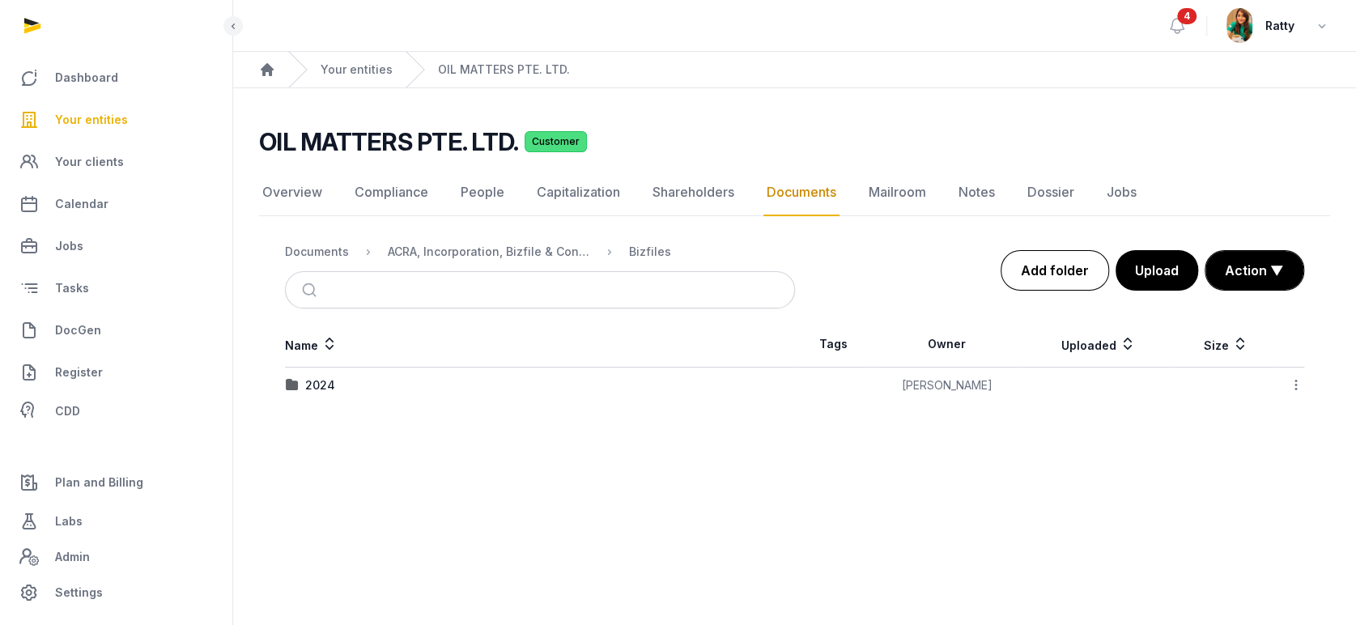
click at [1049, 266] on link "Add folder" at bounding box center [1055, 270] width 109 height 40
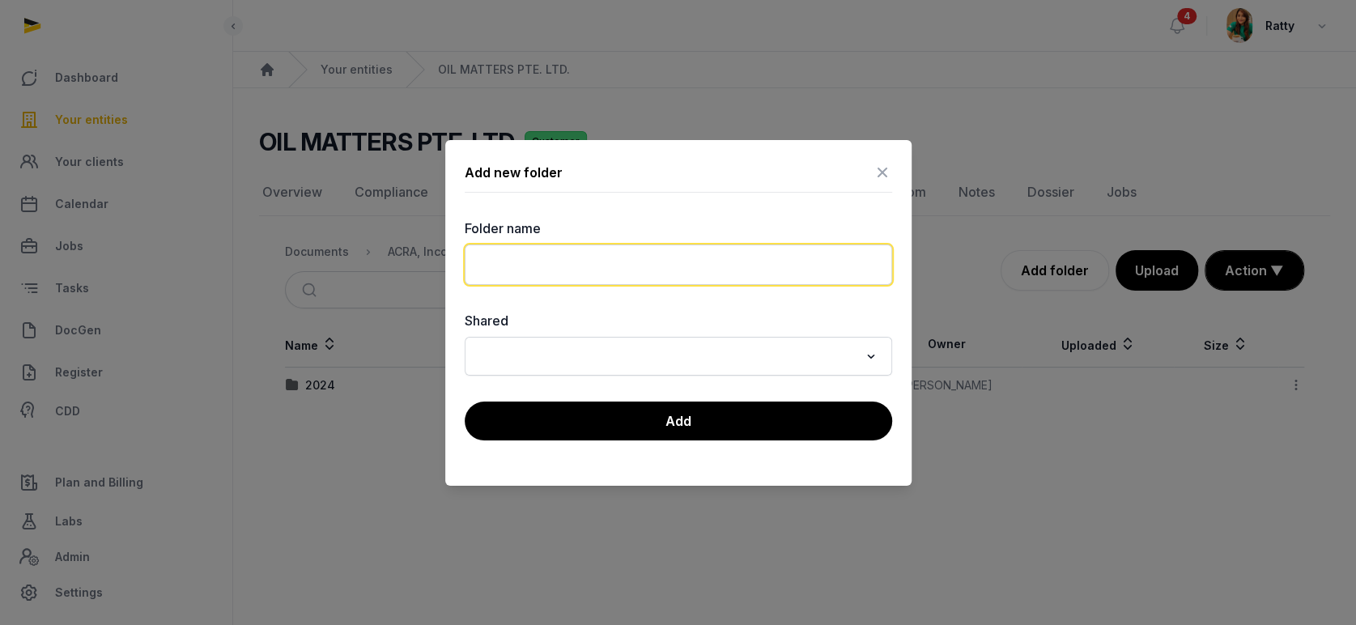
click at [739, 260] on input "text" at bounding box center [679, 265] width 428 height 40
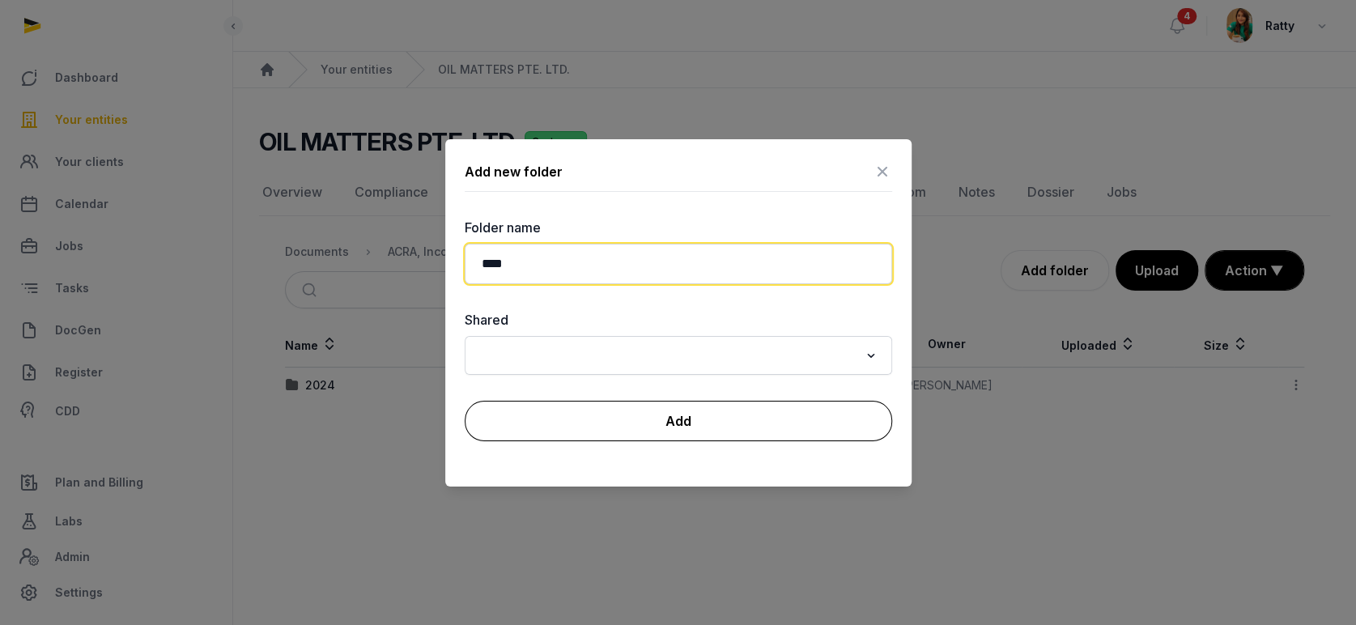
type input "****"
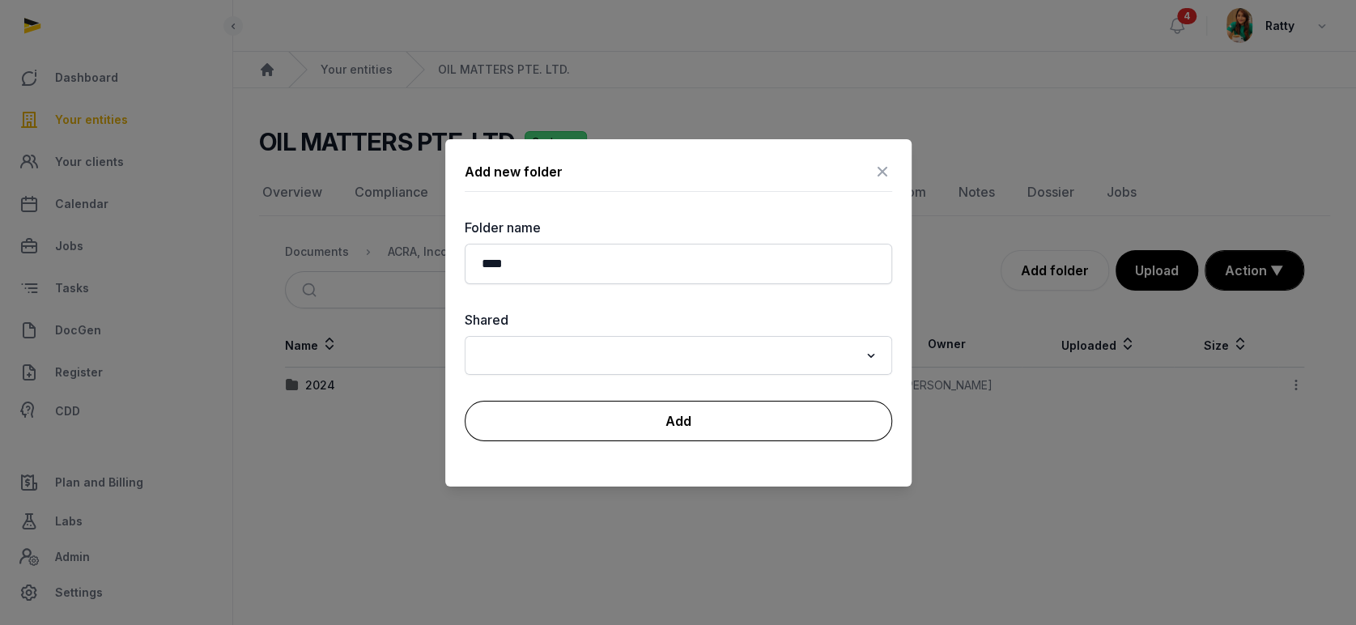
click at [664, 410] on button "Add" at bounding box center [679, 421] width 428 height 40
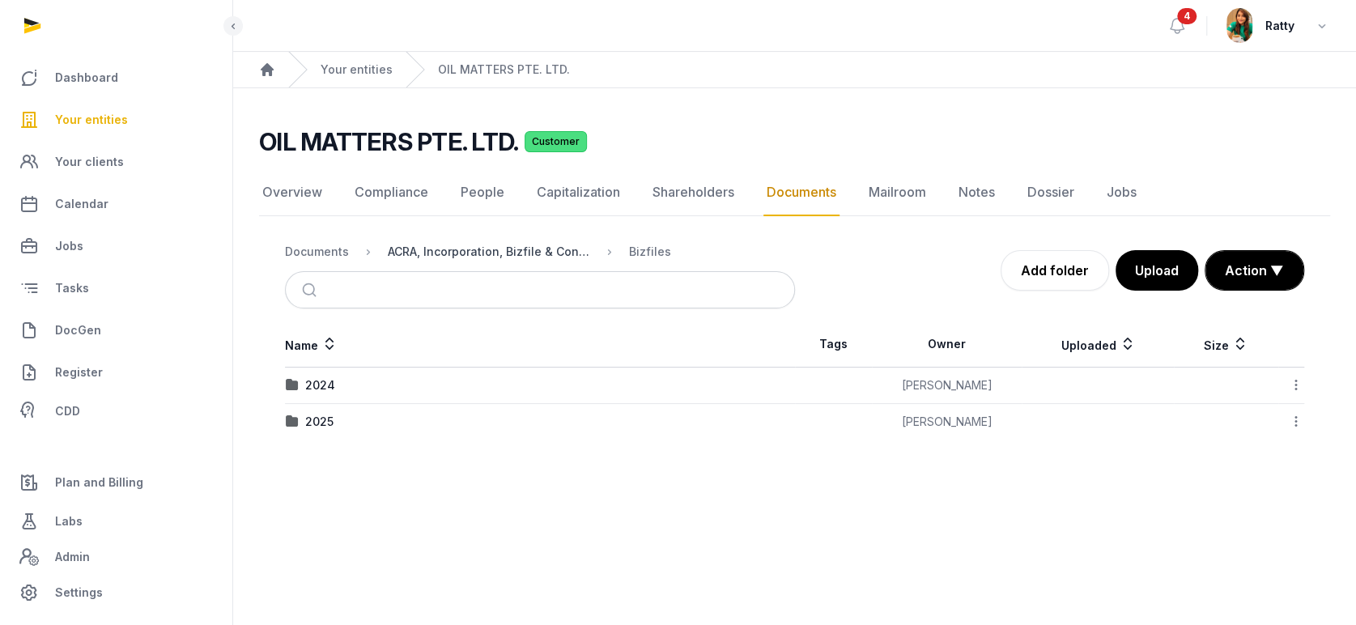
click at [426, 244] on div "ACRA, Incorporation, Bizfile & Constitution" at bounding box center [489, 252] width 202 height 16
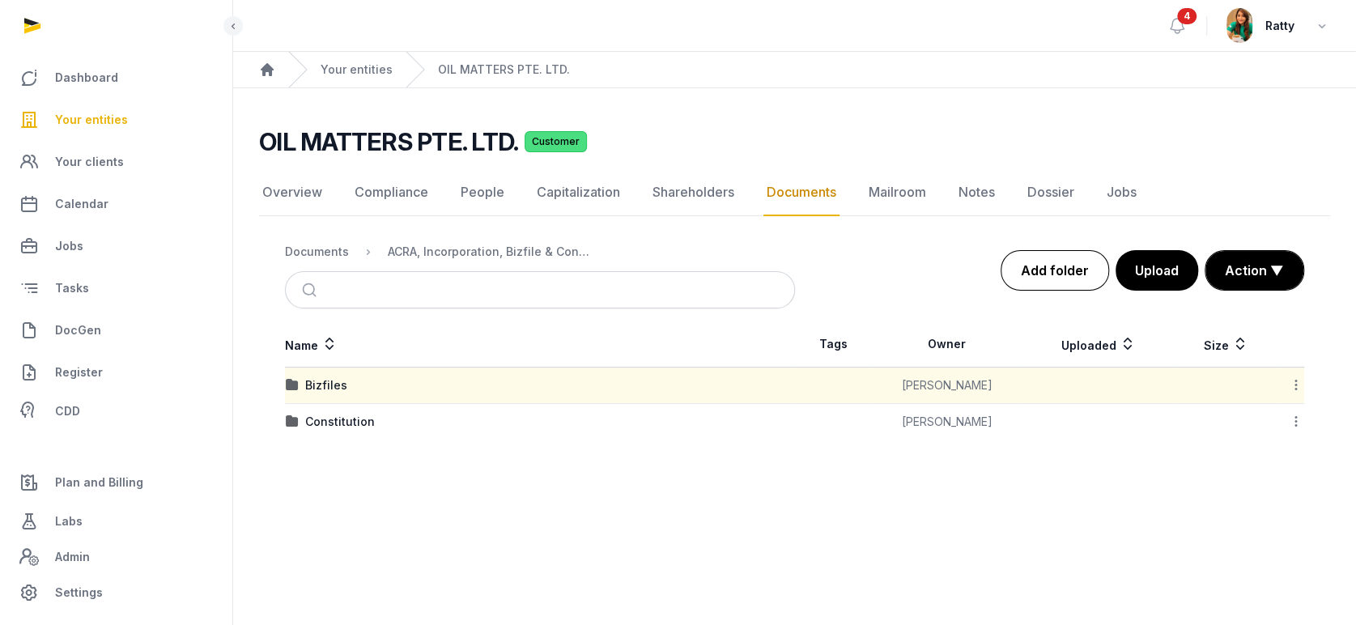
click at [1054, 269] on link "Add folder" at bounding box center [1055, 270] width 109 height 40
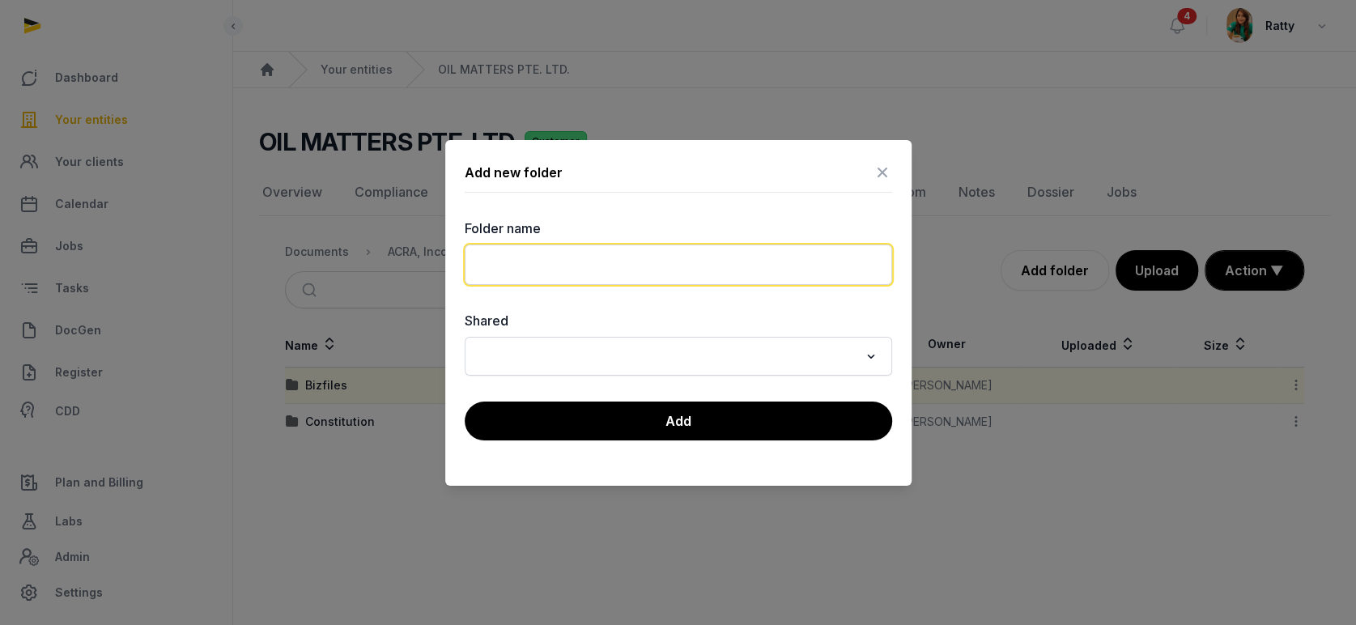
click at [654, 262] on input "text" at bounding box center [679, 265] width 428 height 40
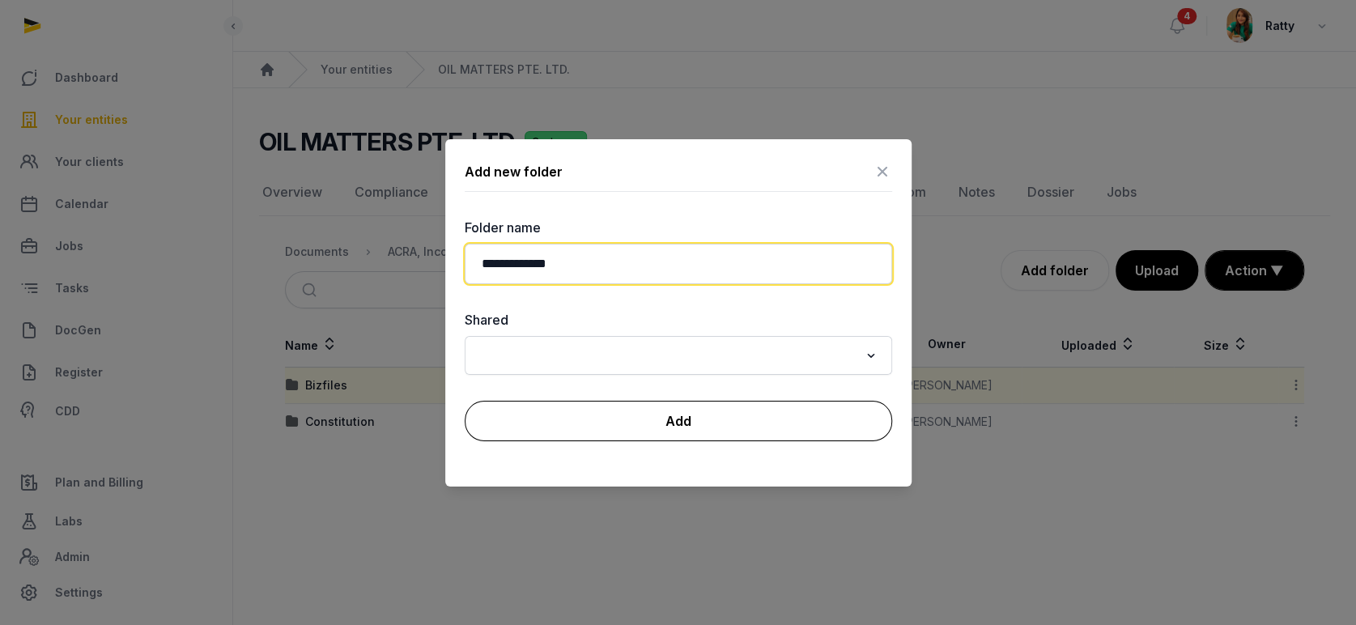
type input "**********"
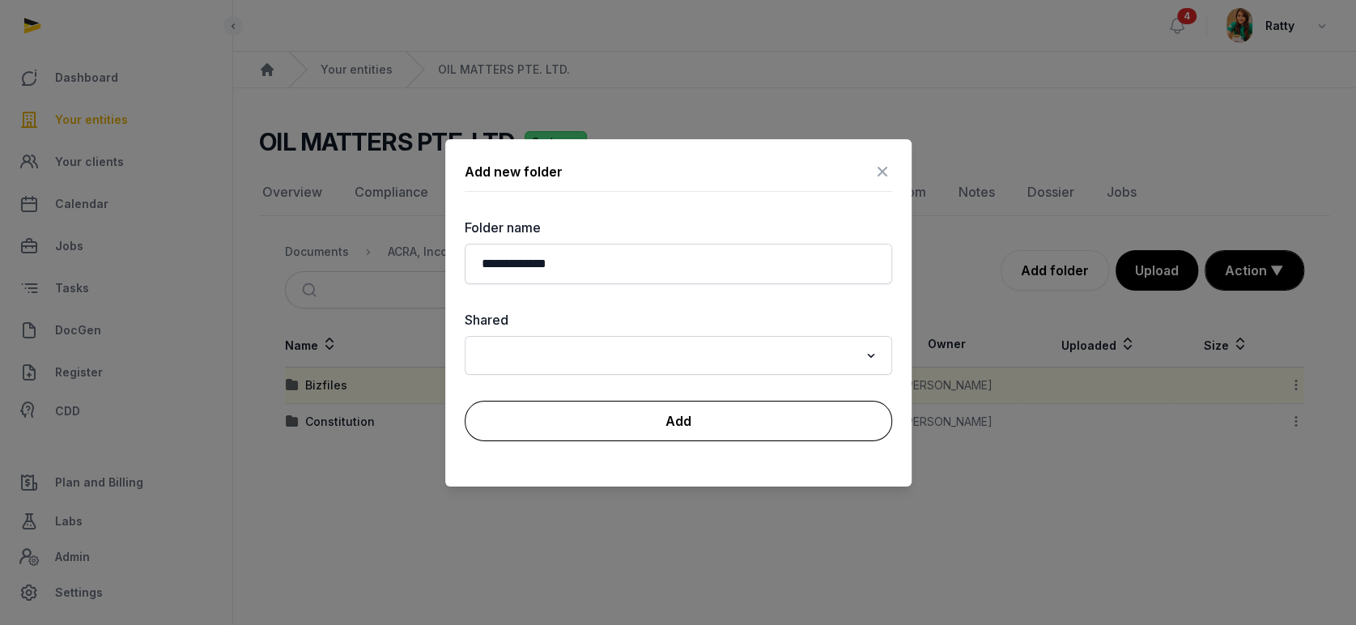
click at [624, 421] on button "Add" at bounding box center [679, 421] width 428 height 40
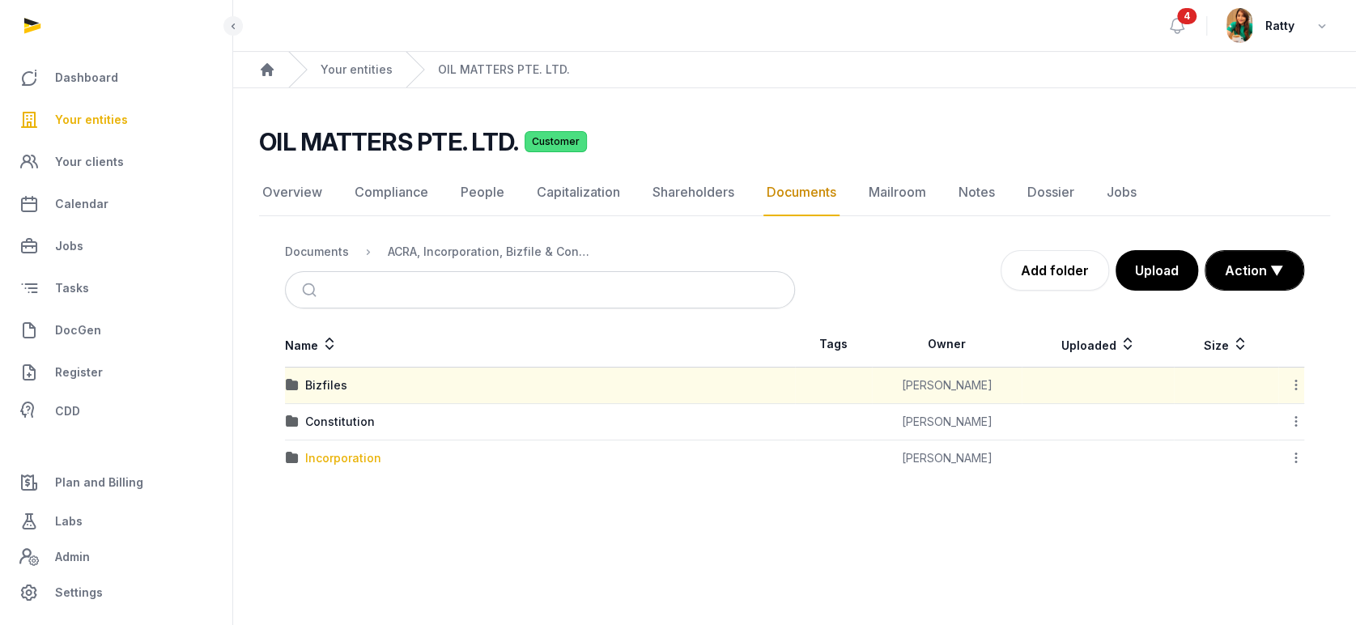
click at [337, 460] on div "Incorporation" at bounding box center [343, 458] width 76 height 16
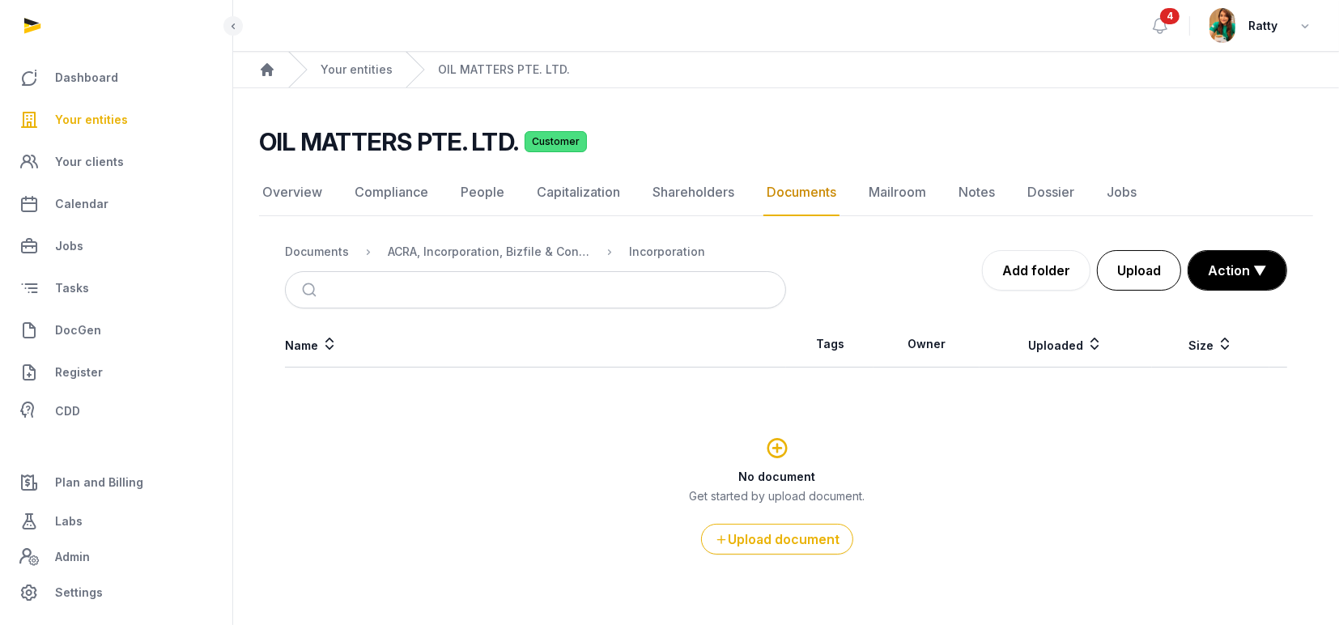
click at [1126, 267] on button "Upload" at bounding box center [1139, 270] width 84 height 40
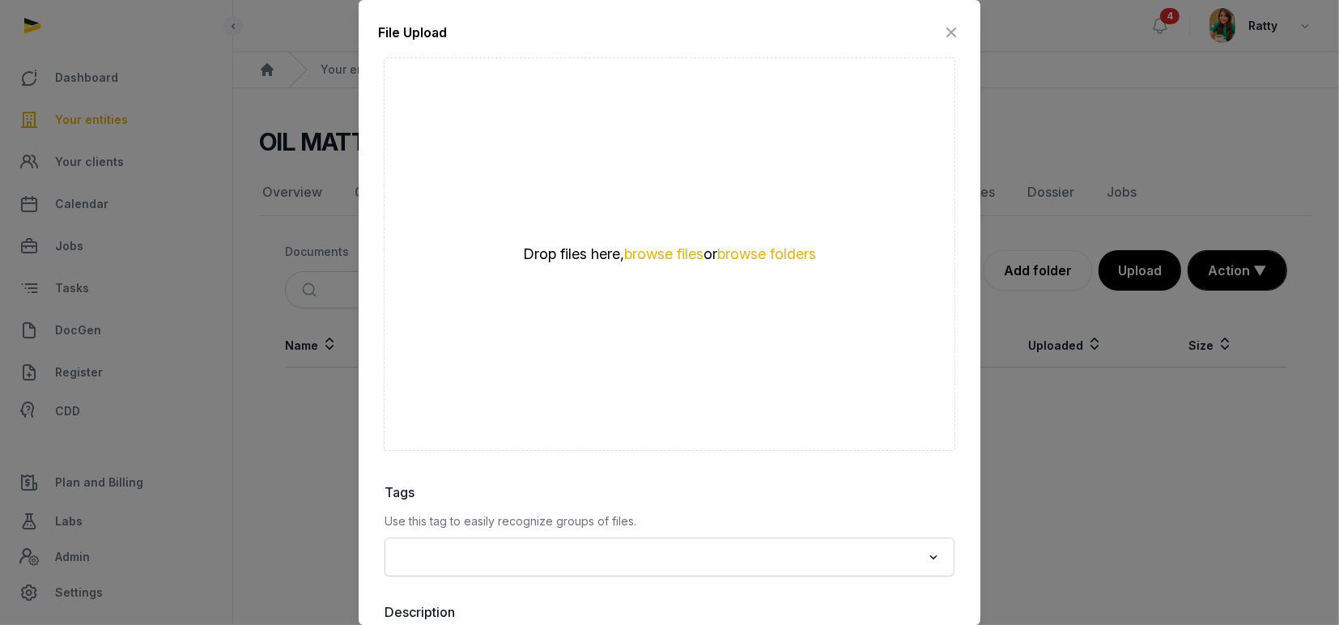
click at [942, 32] on icon at bounding box center [951, 32] width 19 height 26
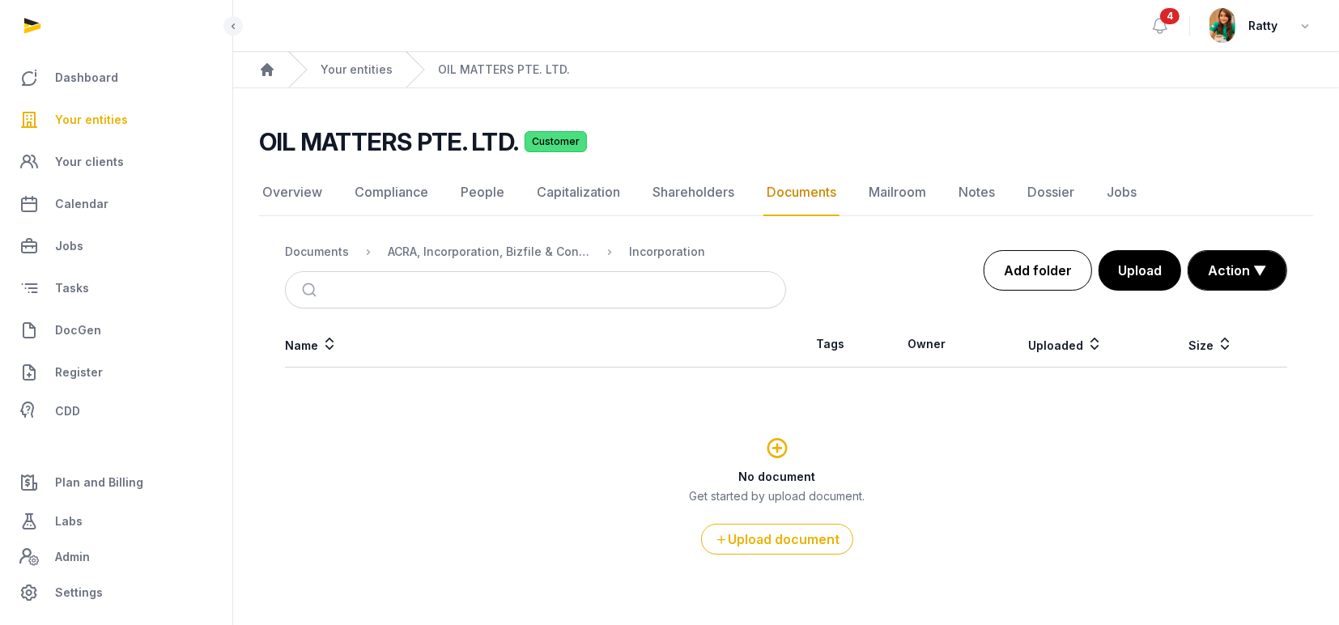
click at [1015, 271] on link "Add folder" at bounding box center [1038, 270] width 109 height 40
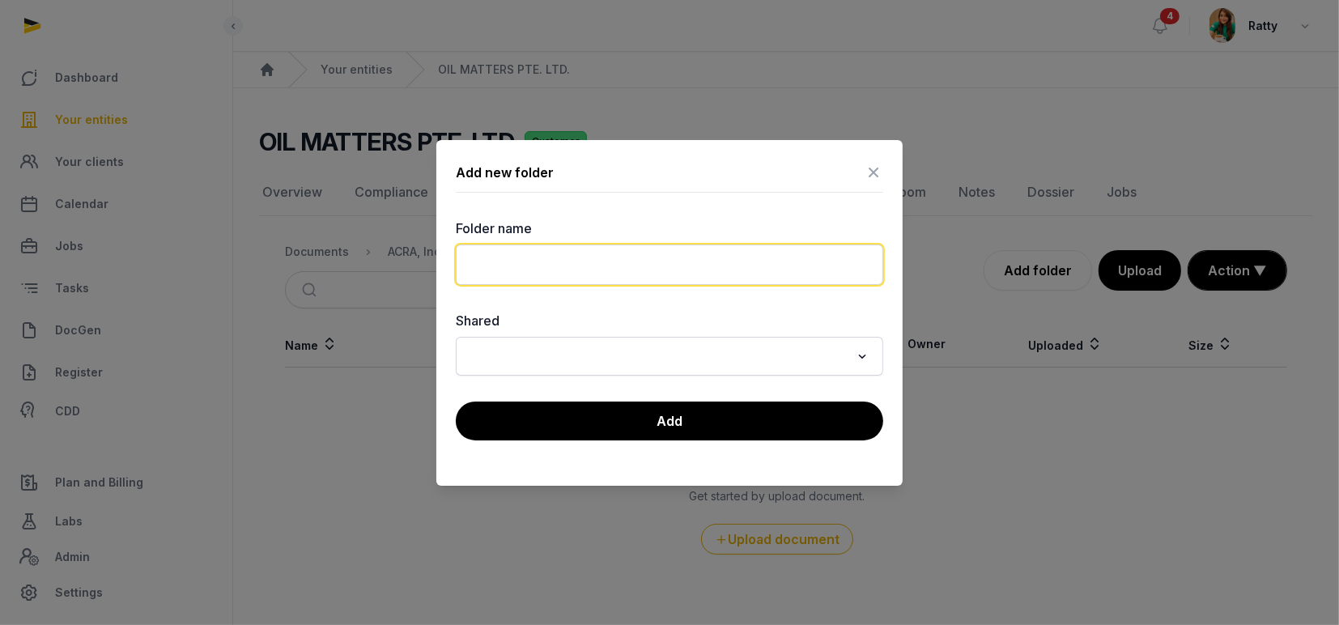
click at [691, 269] on input "text" at bounding box center [670, 265] width 428 height 40
type input "****"
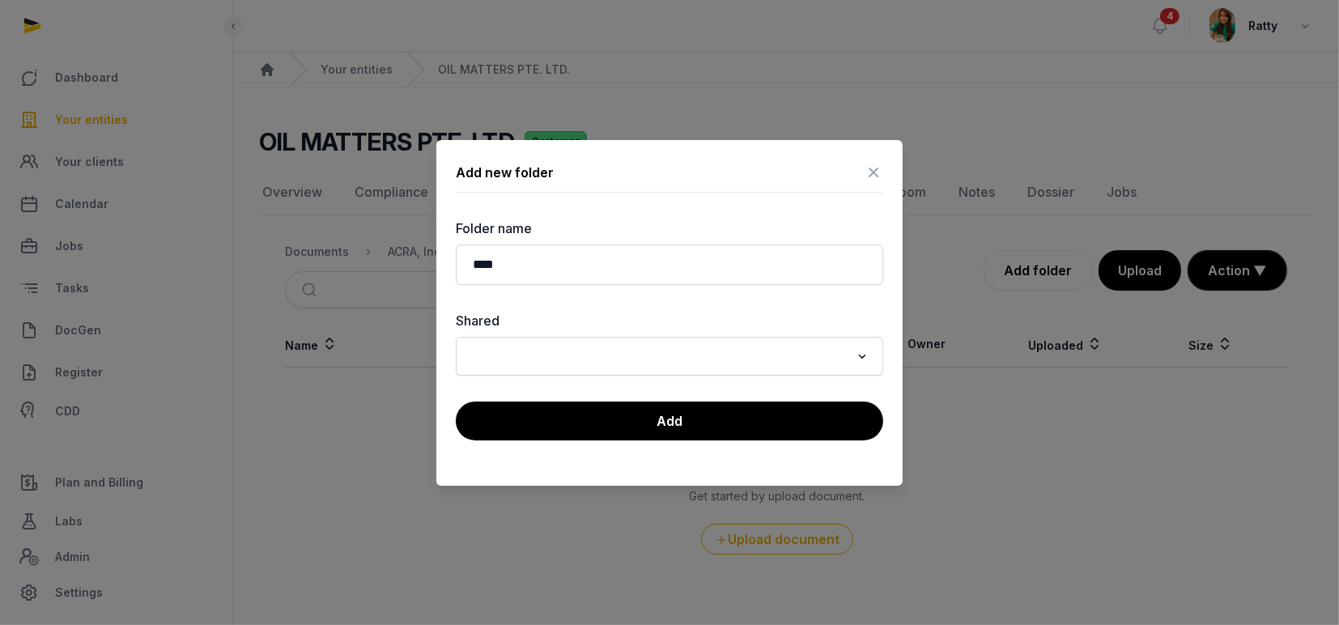
click at [622, 194] on div "Add new folder Folder name **** Shared Loading... Add" at bounding box center [669, 313] width 466 height 346
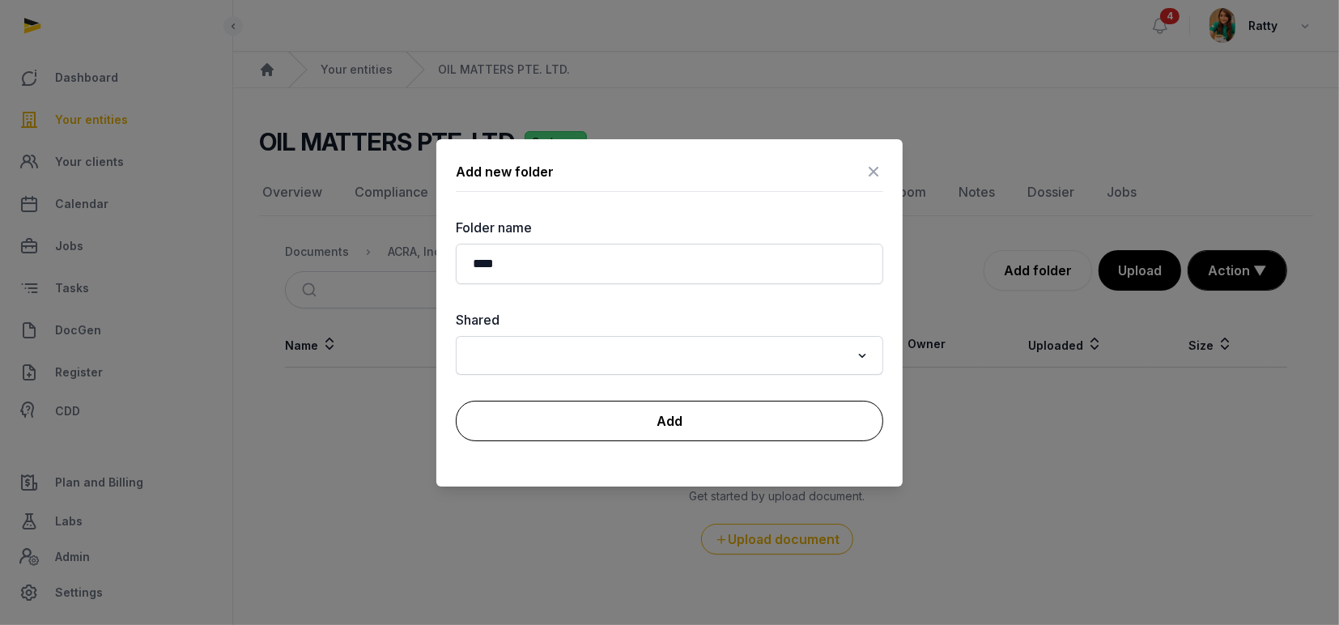
click at [660, 412] on button "Add" at bounding box center [670, 421] width 428 height 40
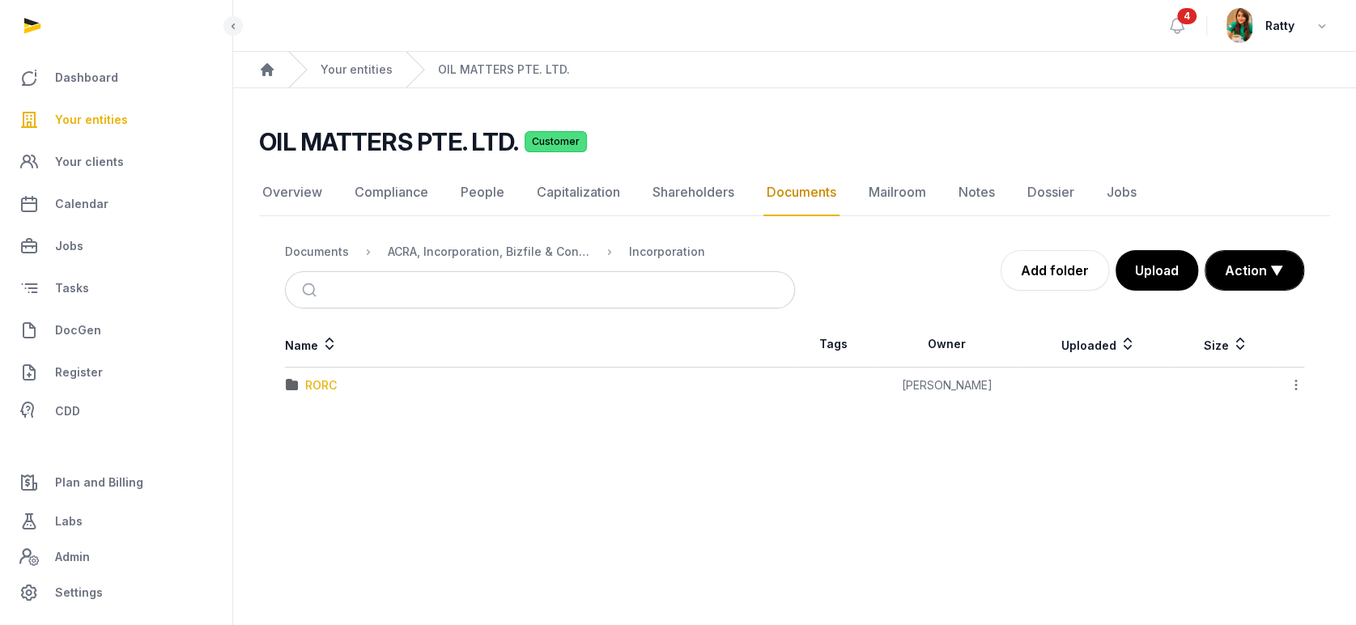
click at [326, 385] on div "RORC" at bounding box center [321, 385] width 32 height 16
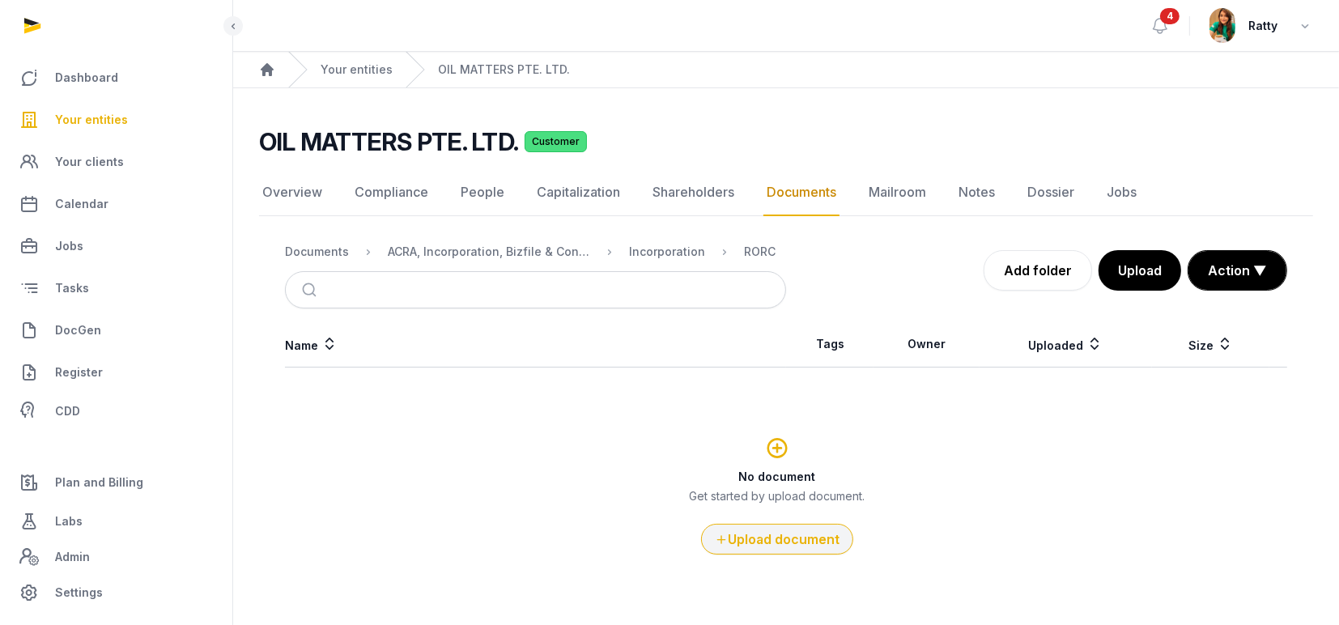
click at [807, 539] on button "Upload document" at bounding box center [777, 539] width 152 height 31
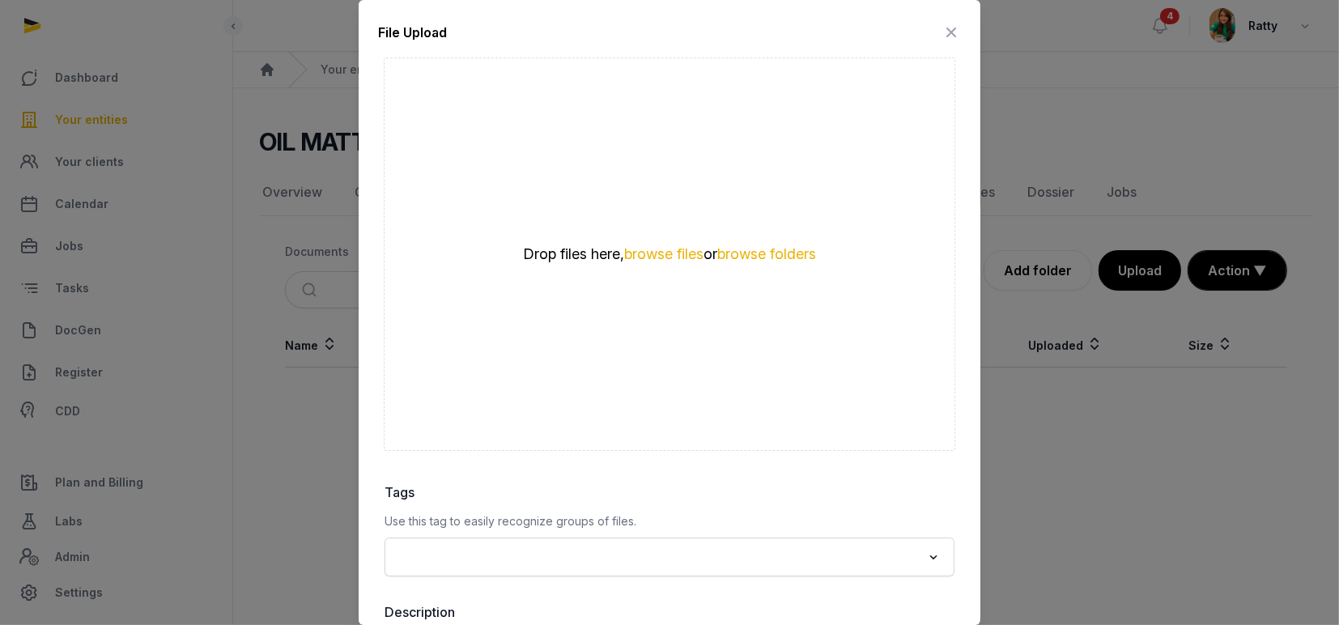
click at [632, 239] on div "Drop files here, browse files or browse folders" at bounding box center [670, 254] width 572 height 394
click at [627, 258] on button "browse files" at bounding box center [663, 254] width 79 height 15
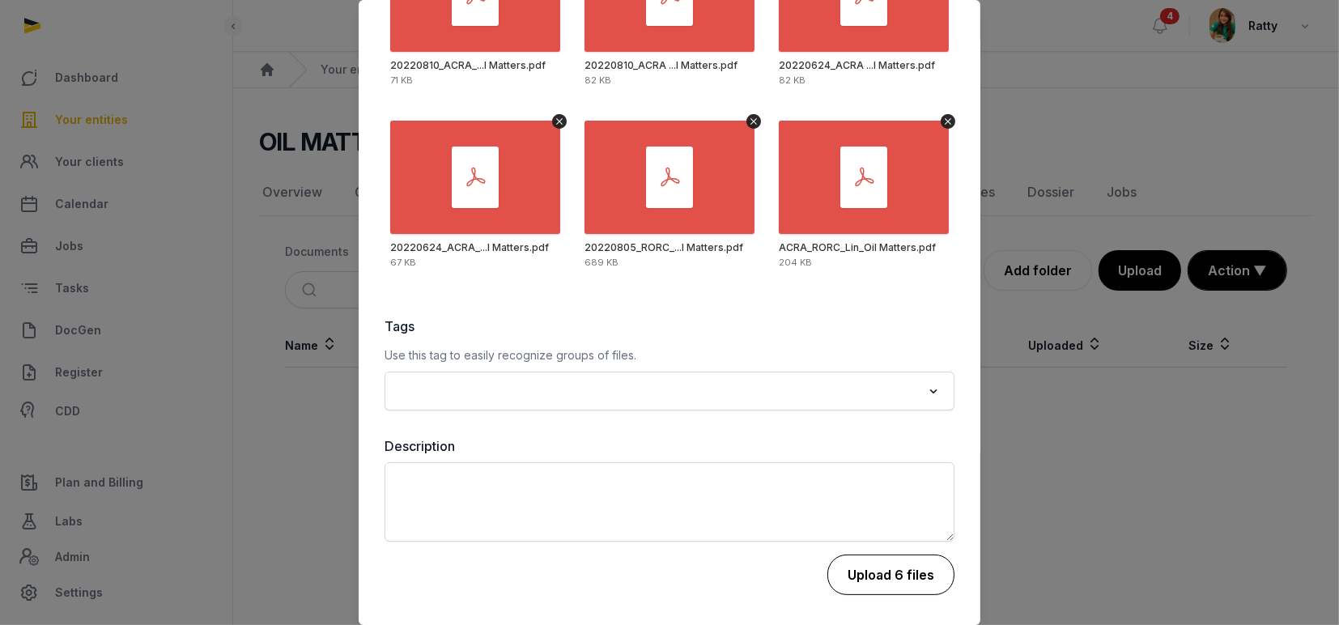
click at [855, 564] on button "Upload 6 files" at bounding box center [891, 575] width 127 height 40
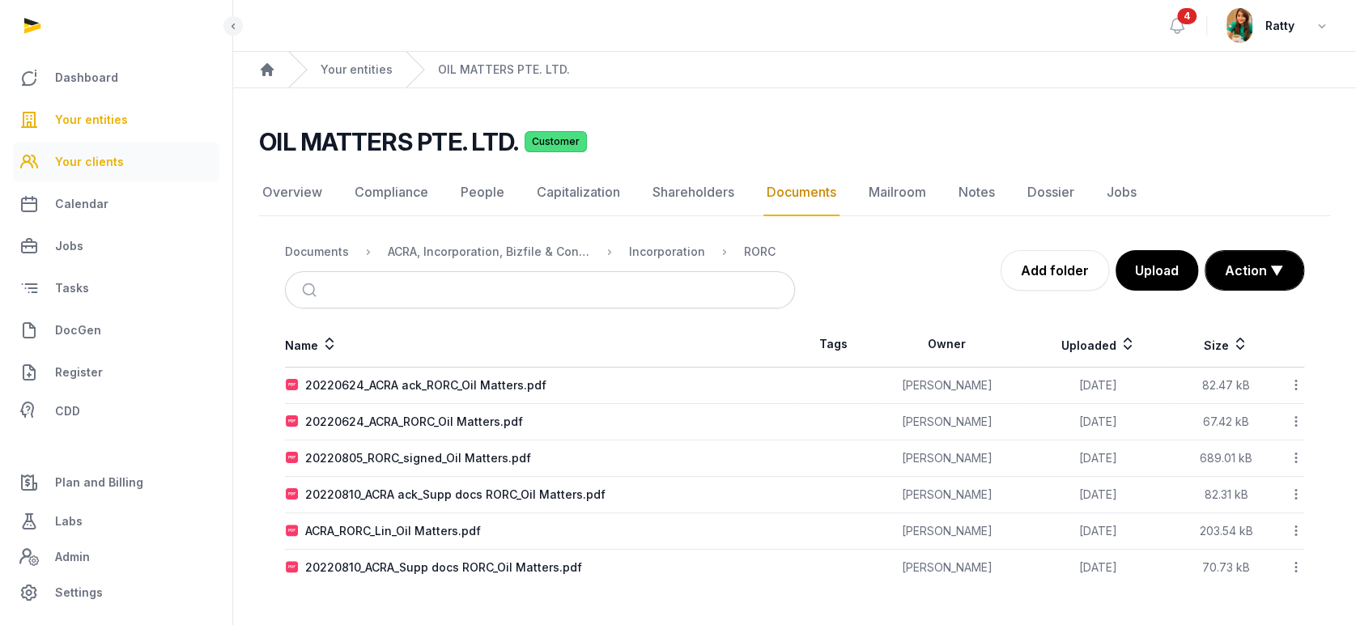
click at [78, 166] on span "Your clients" at bounding box center [89, 161] width 69 height 19
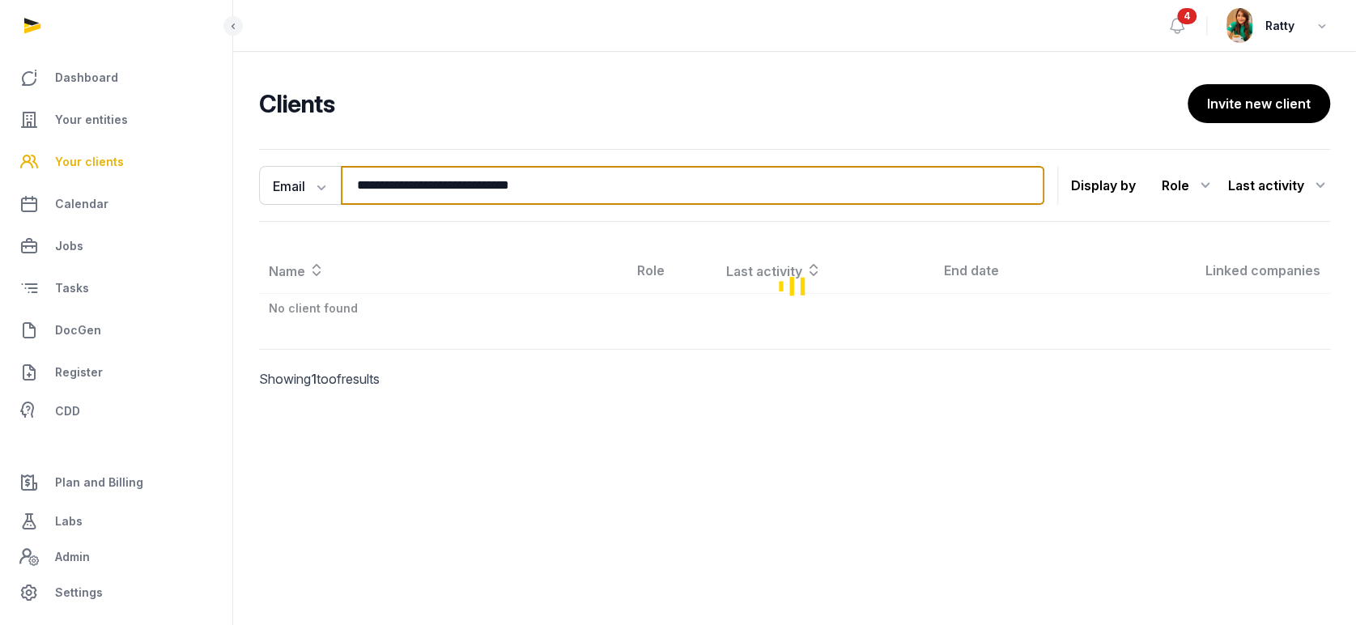
drag, startPoint x: 587, startPoint y: 186, endPoint x: -29, endPoint y: 133, distance: 618.6
click at [0, 133] on html "**********" at bounding box center [678, 312] width 1356 height 625
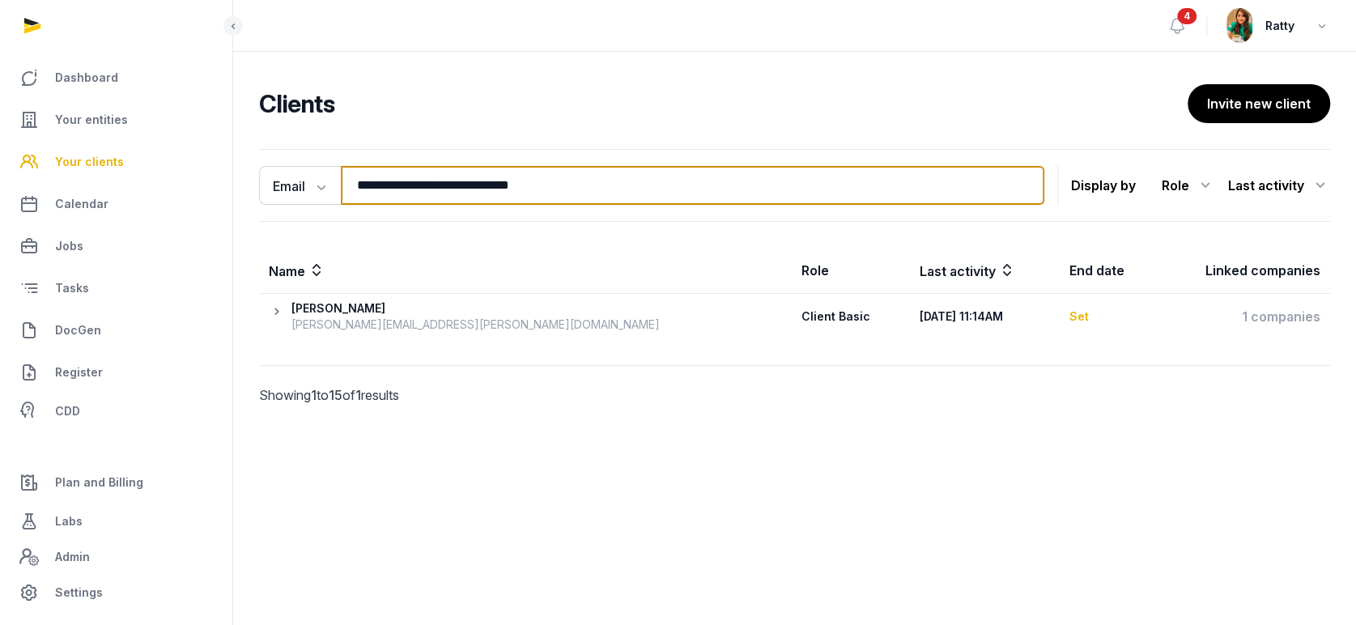
paste input "search"
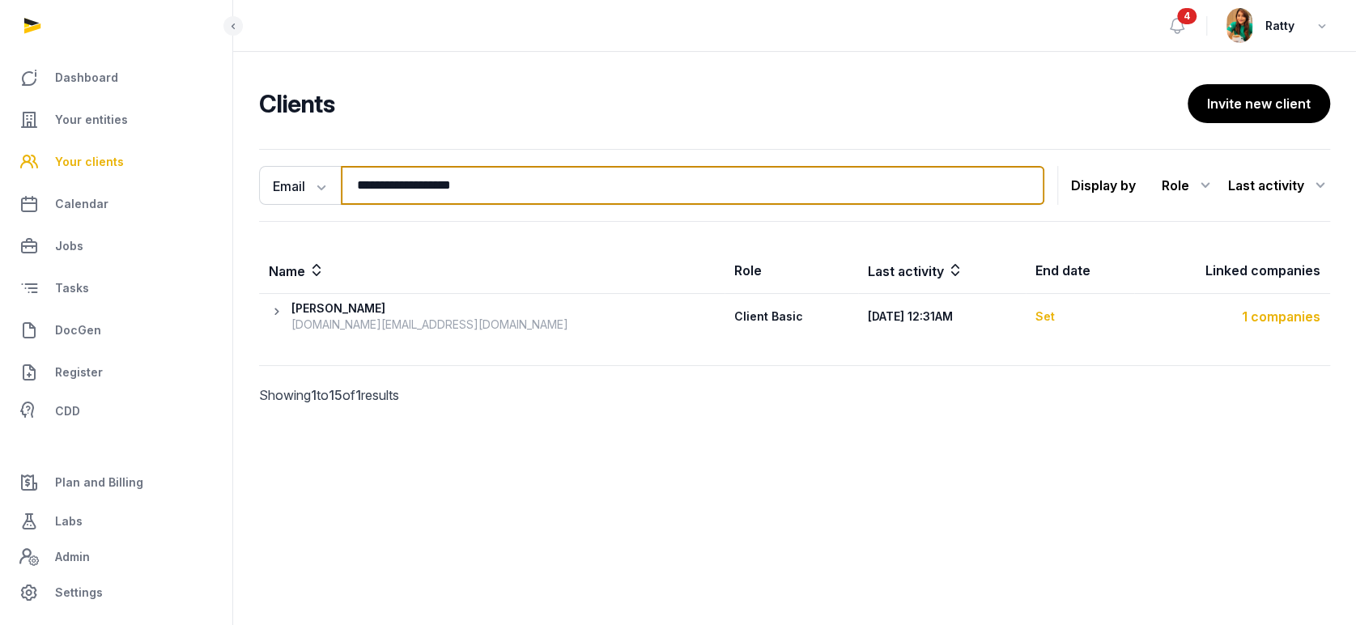
type input "**********"
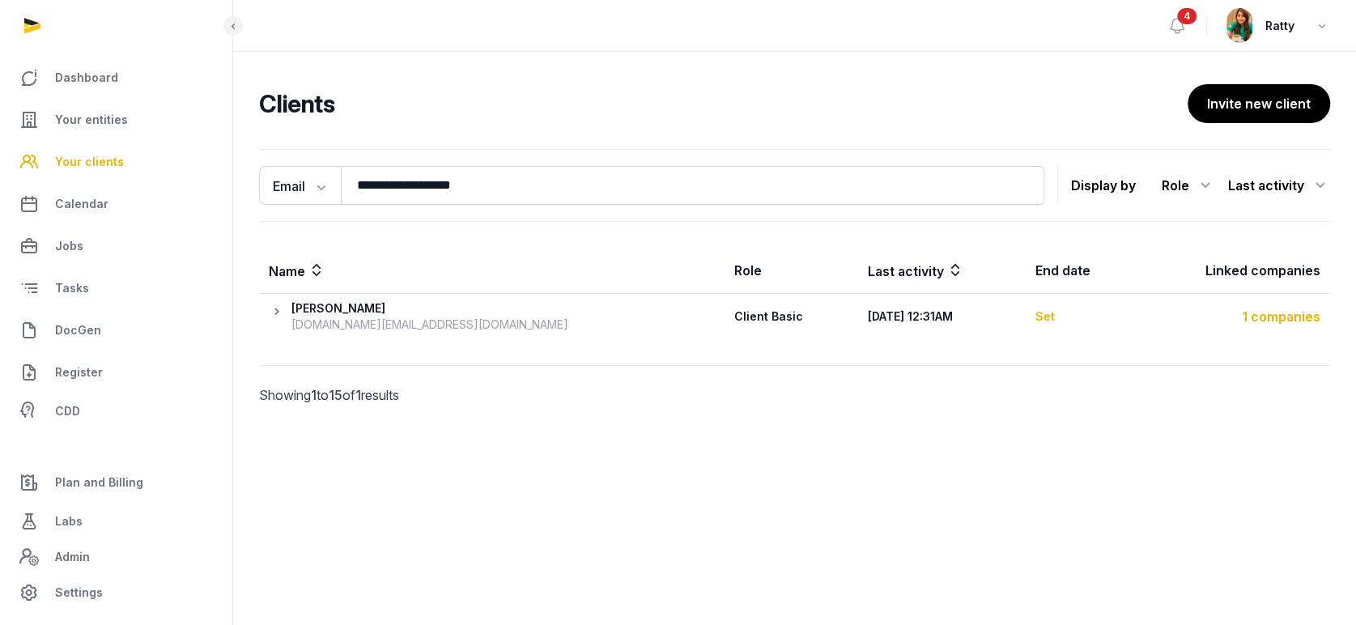
click at [1307, 316] on div "1 companies" at bounding box center [1232, 316] width 177 height 19
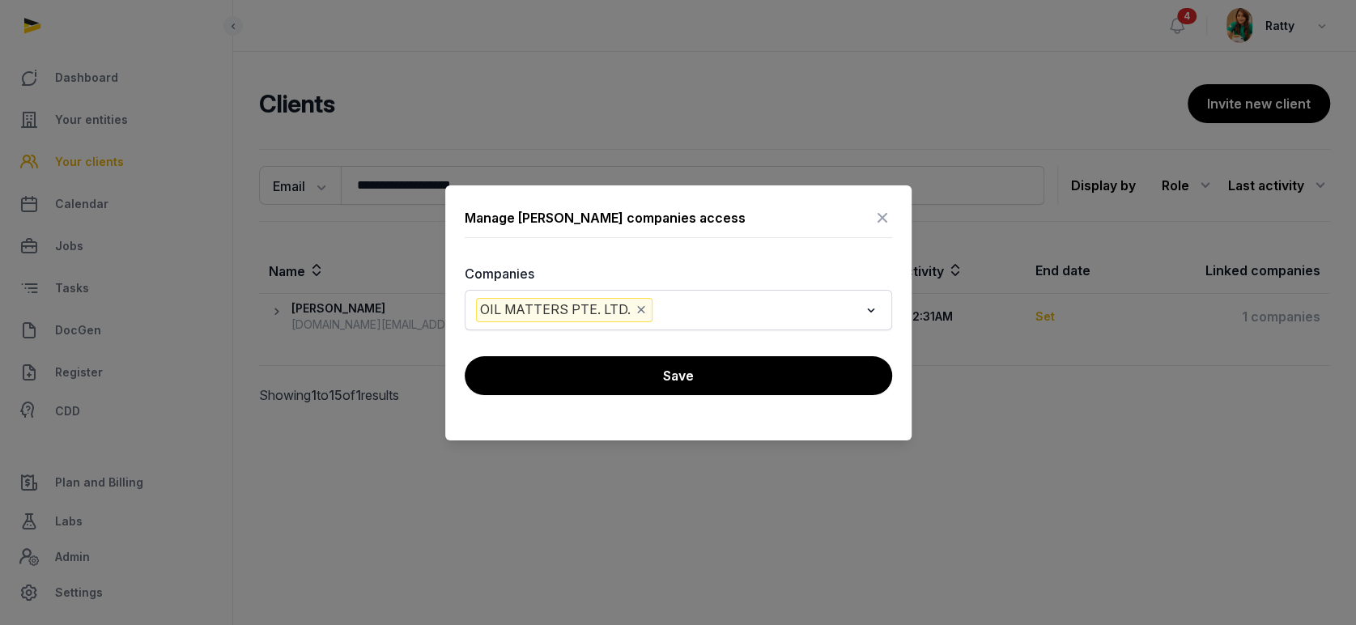
click at [880, 217] on icon at bounding box center [882, 218] width 19 height 26
